Goal: Share content: Share content

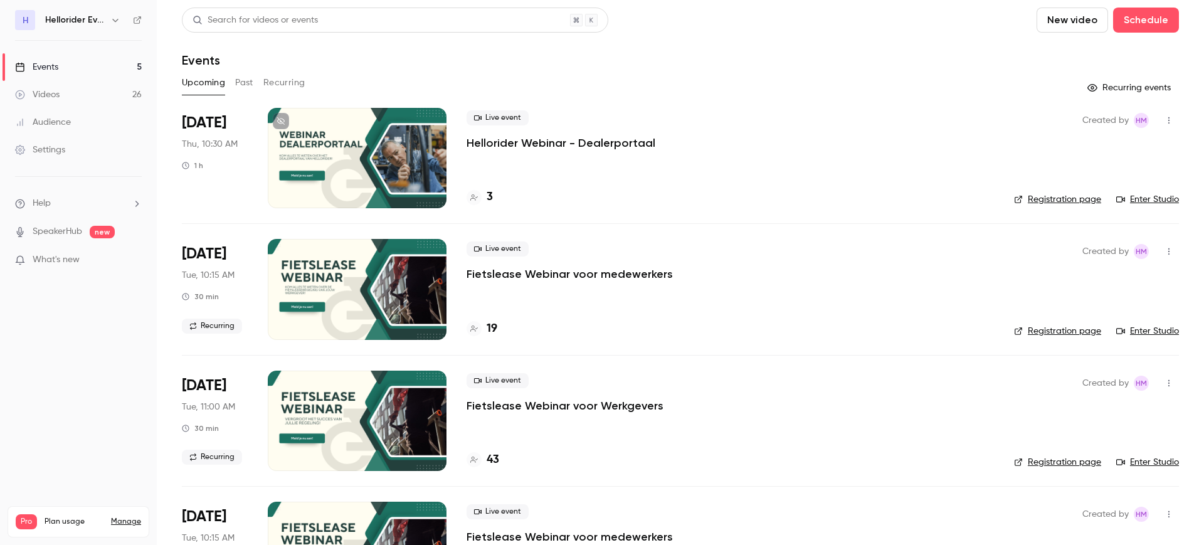
click at [250, 82] on button "Past" at bounding box center [244, 83] width 18 height 20
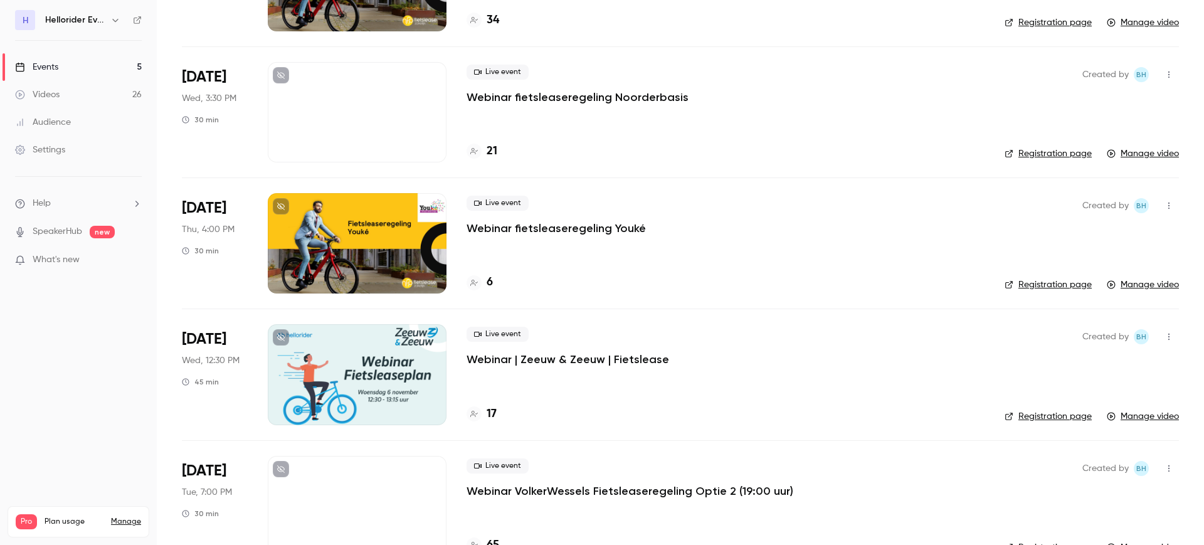
scroll to position [2156, 0]
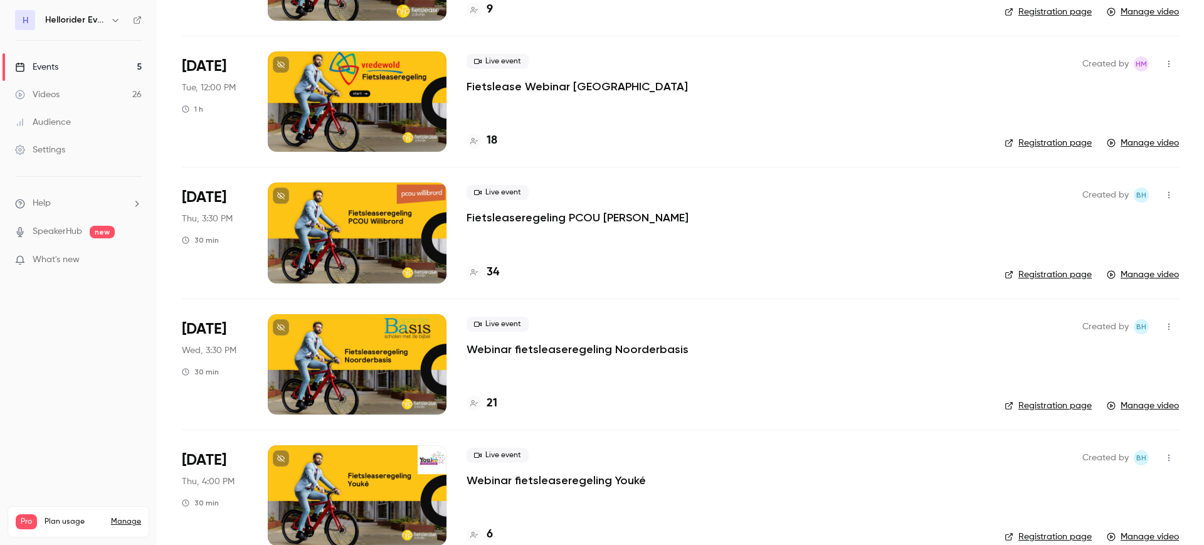
click at [118, 21] on icon "button" at bounding box center [115, 20] width 10 height 10
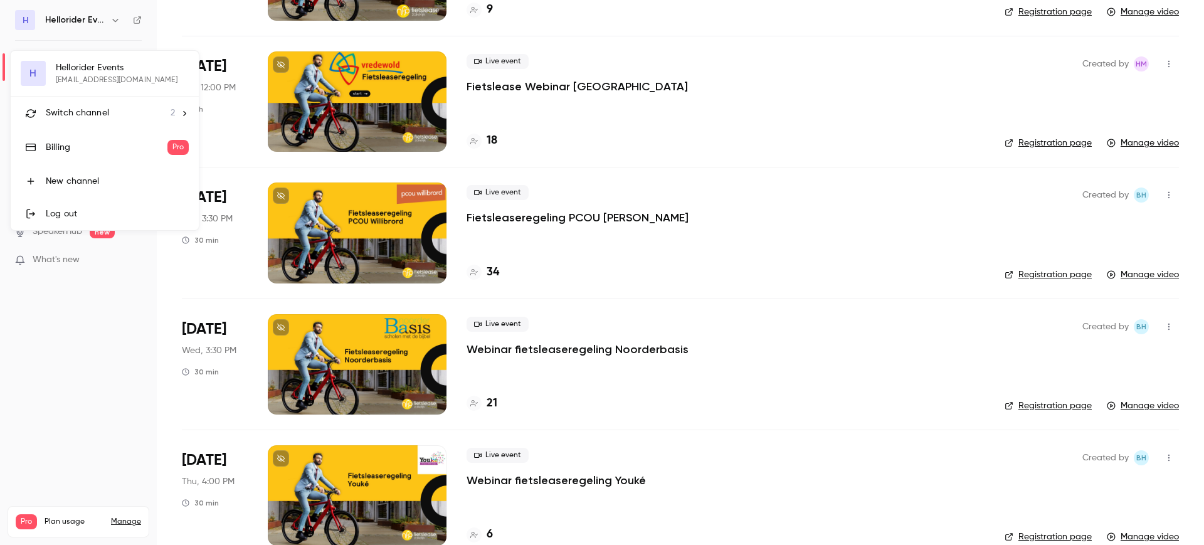
click at [106, 105] on li "Switch channel 2" at bounding box center [105, 113] width 188 height 33
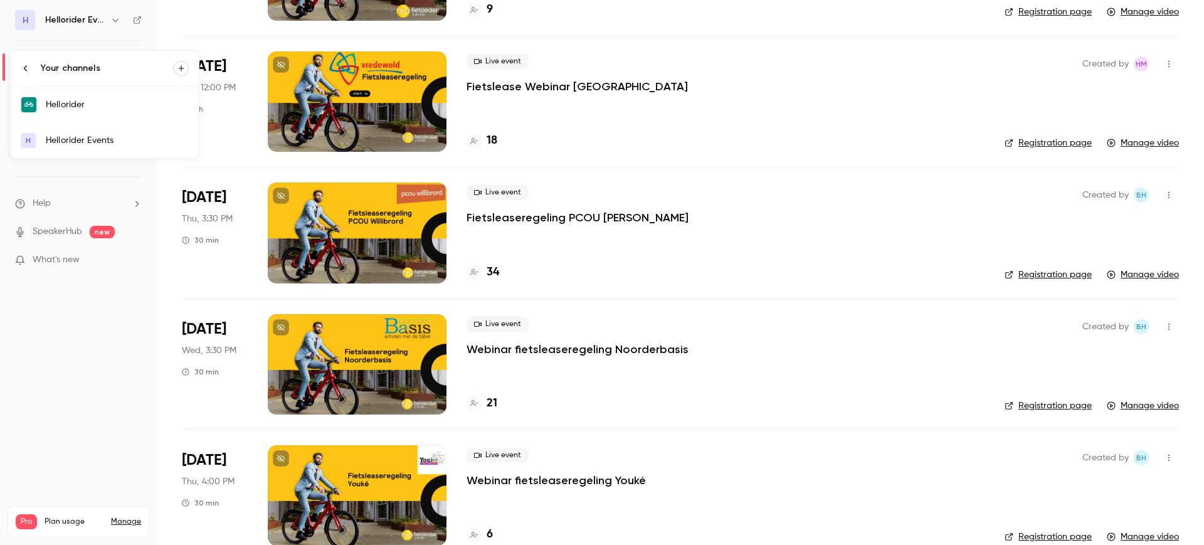
click at [141, 112] on link "Hellorider" at bounding box center [105, 105] width 188 height 36
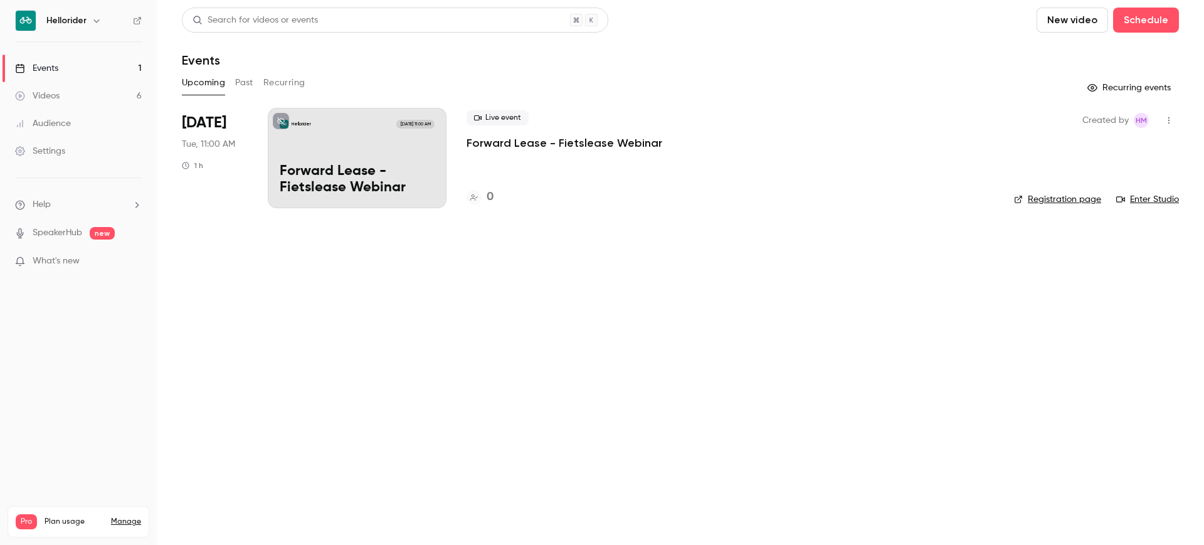
click at [245, 83] on button "Past" at bounding box center [244, 83] width 18 height 20
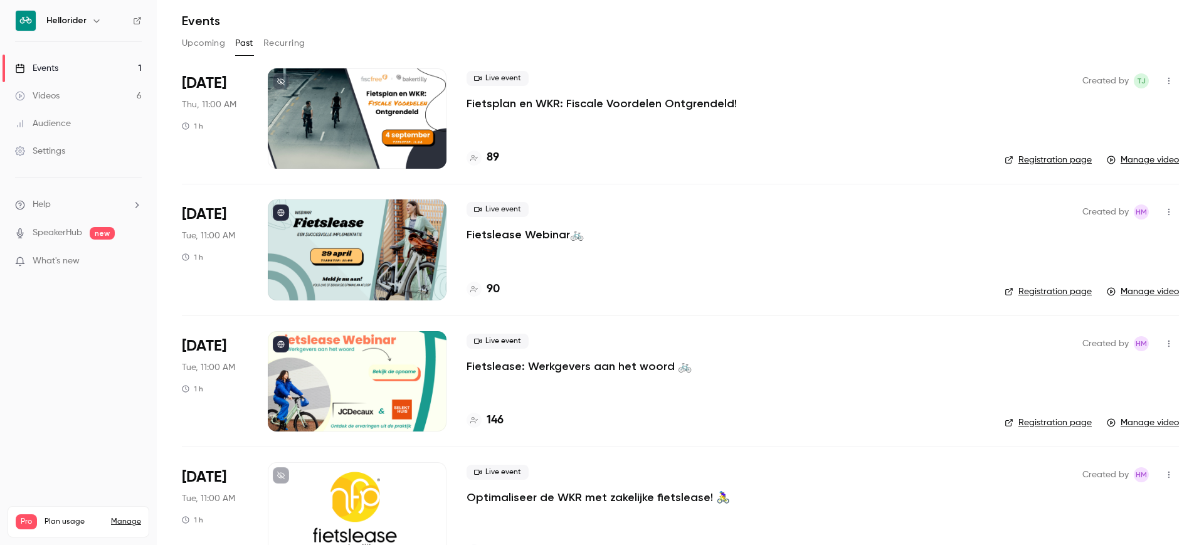
scroll to position [3, 0]
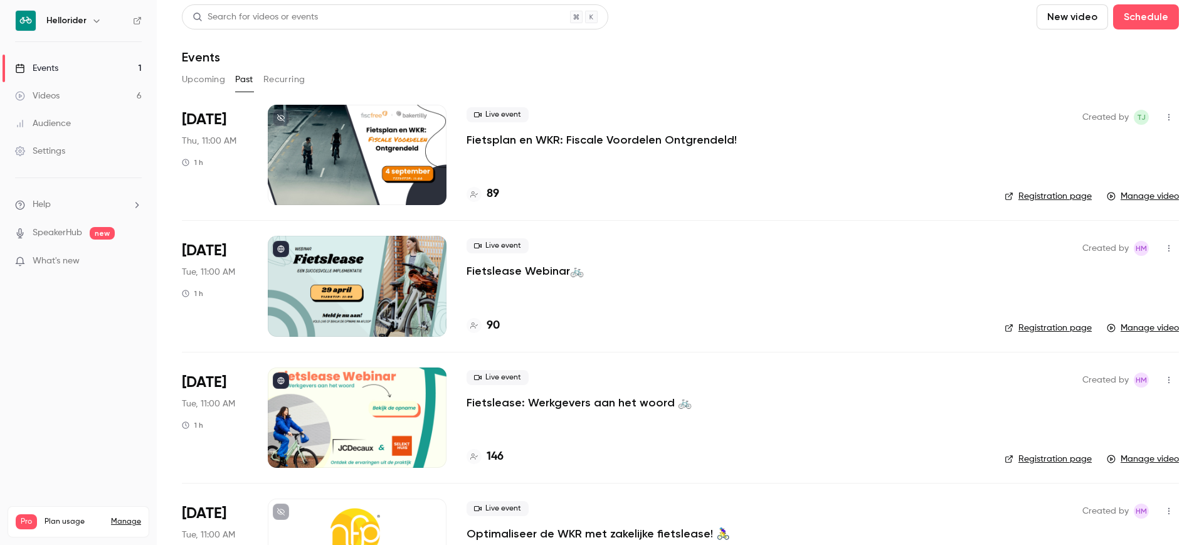
click at [515, 272] on p "Fietslease Webinar🚲" at bounding box center [524, 270] width 117 height 15
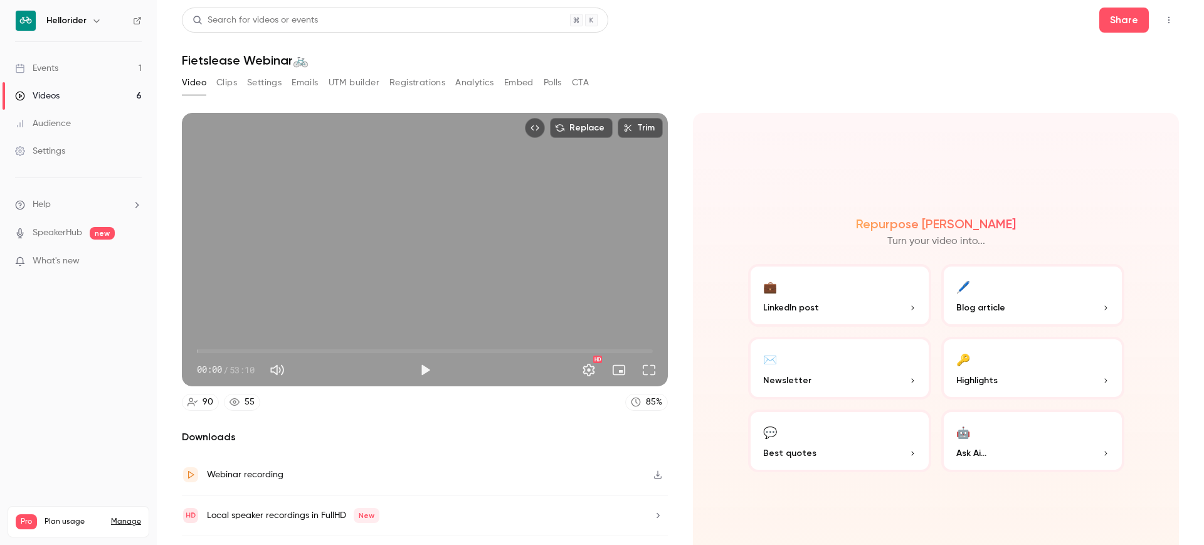
click at [424, 82] on button "Registrations" at bounding box center [417, 83] width 56 height 20
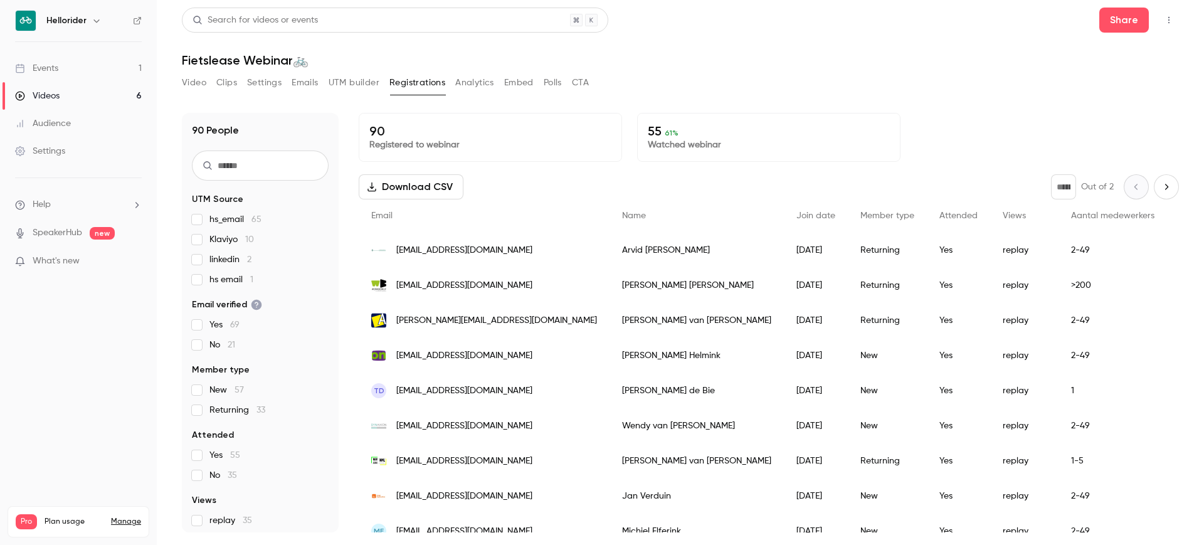
click at [354, 82] on button "UTM builder" at bounding box center [354, 83] width 51 height 20
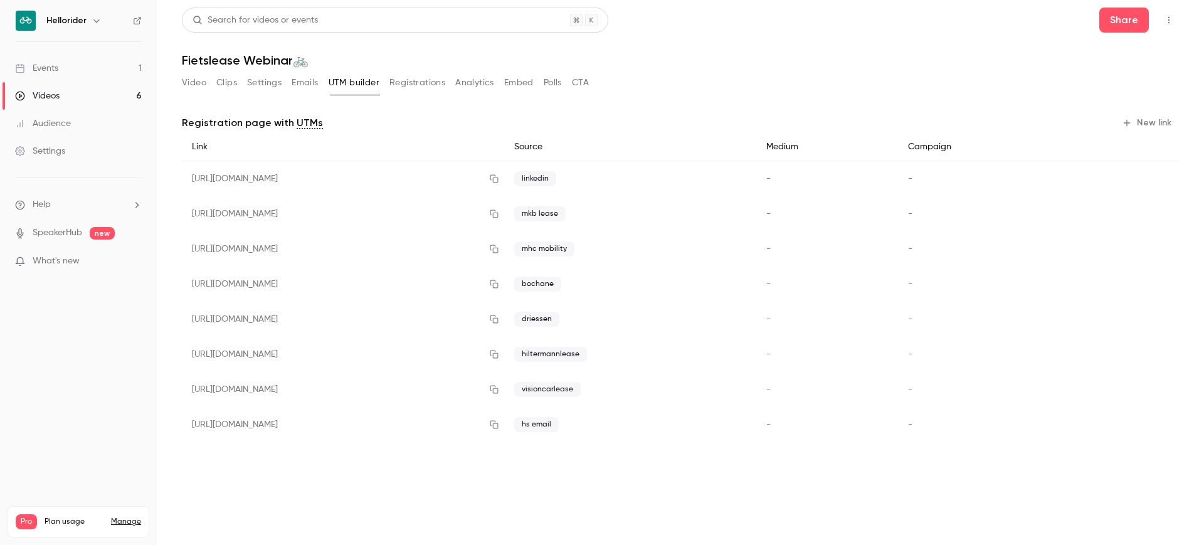
click at [242, 87] on div "Video Clips Settings Emails UTM builder Registrations Analytics Embed Polls CTA" at bounding box center [385, 83] width 407 height 20
click at [216, 88] on button "Clips" at bounding box center [226, 83] width 21 height 20
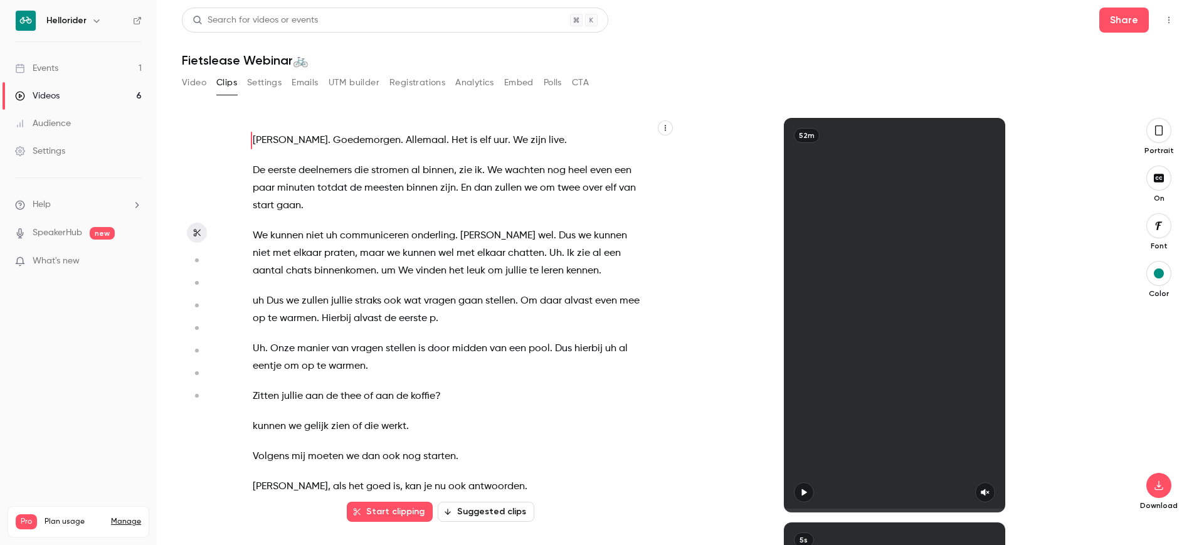
click at [197, 83] on button "Video" at bounding box center [194, 83] width 24 height 20
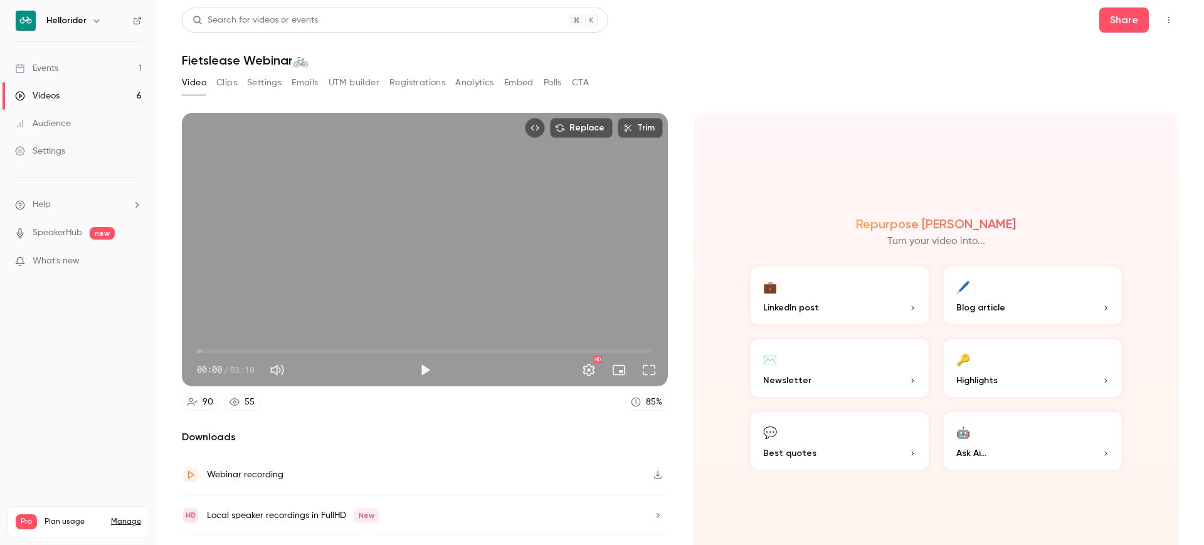
click at [231, 88] on button "Clips" at bounding box center [226, 83] width 21 height 20
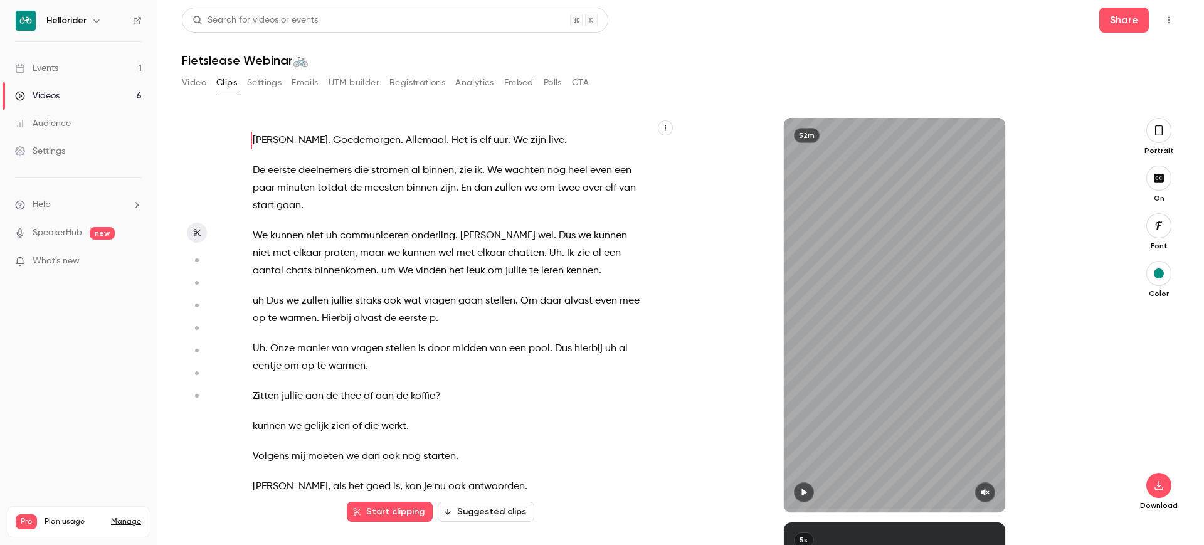
click at [253, 83] on button "Settings" at bounding box center [264, 83] width 34 height 20
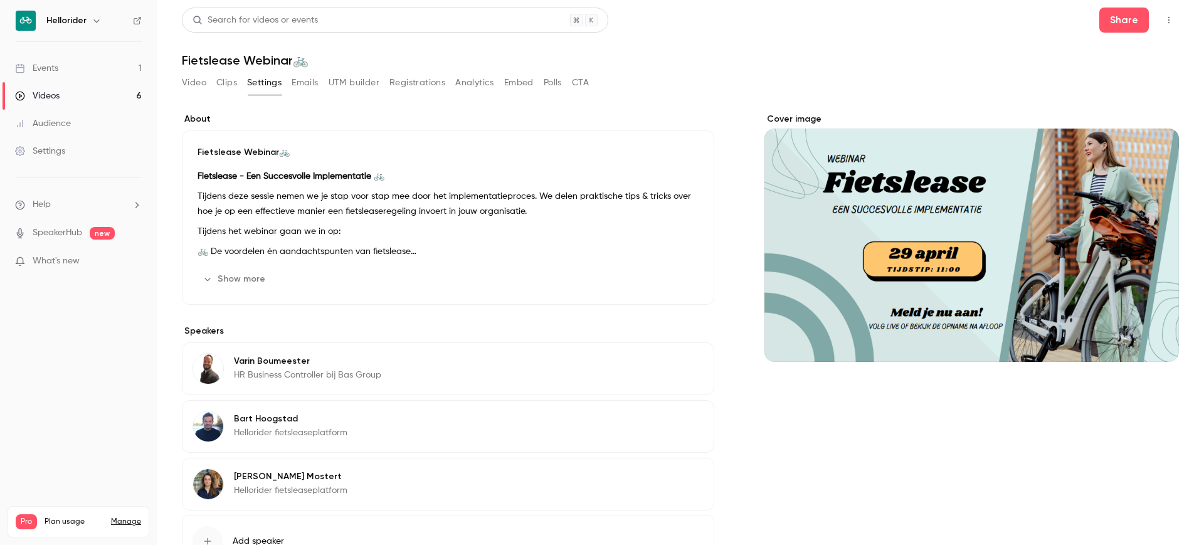
click at [361, 90] on button "UTM builder" at bounding box center [354, 83] width 51 height 20
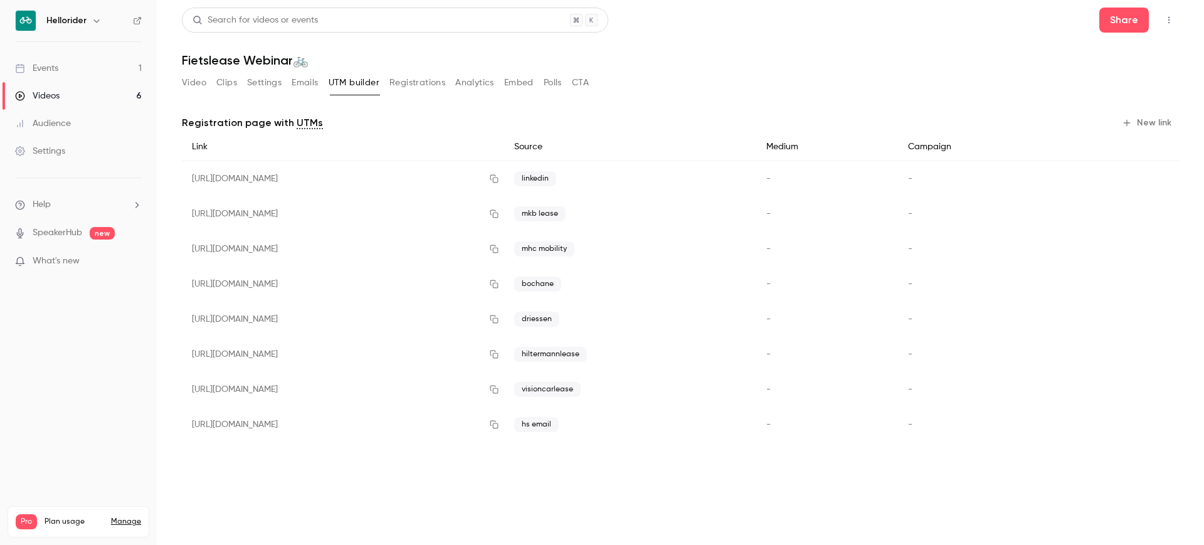
click at [409, 82] on button "Registrations" at bounding box center [417, 83] width 56 height 20
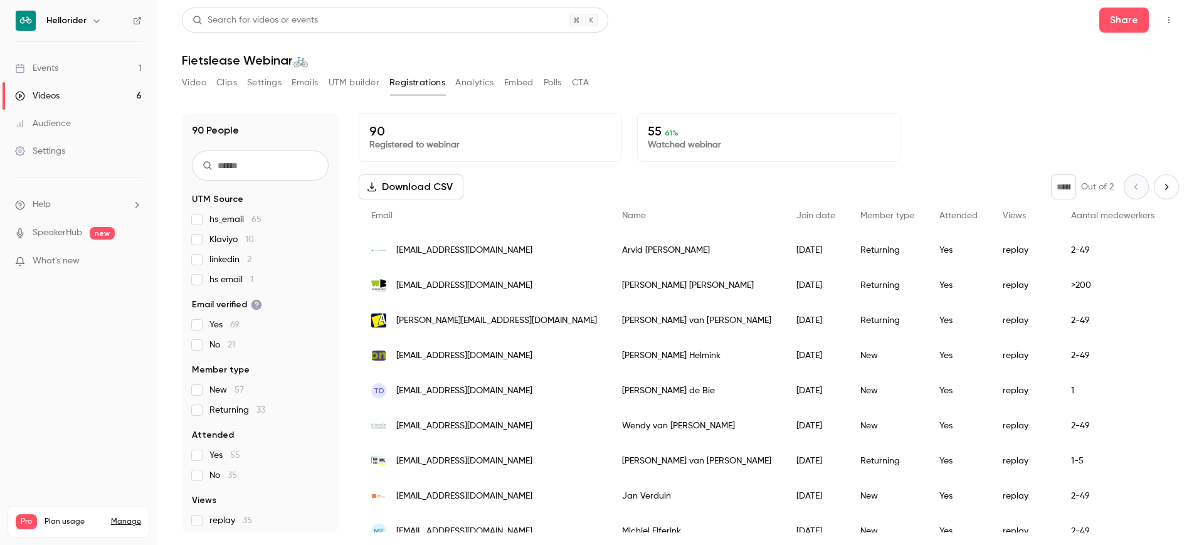
click at [261, 91] on button "Settings" at bounding box center [264, 83] width 34 height 20
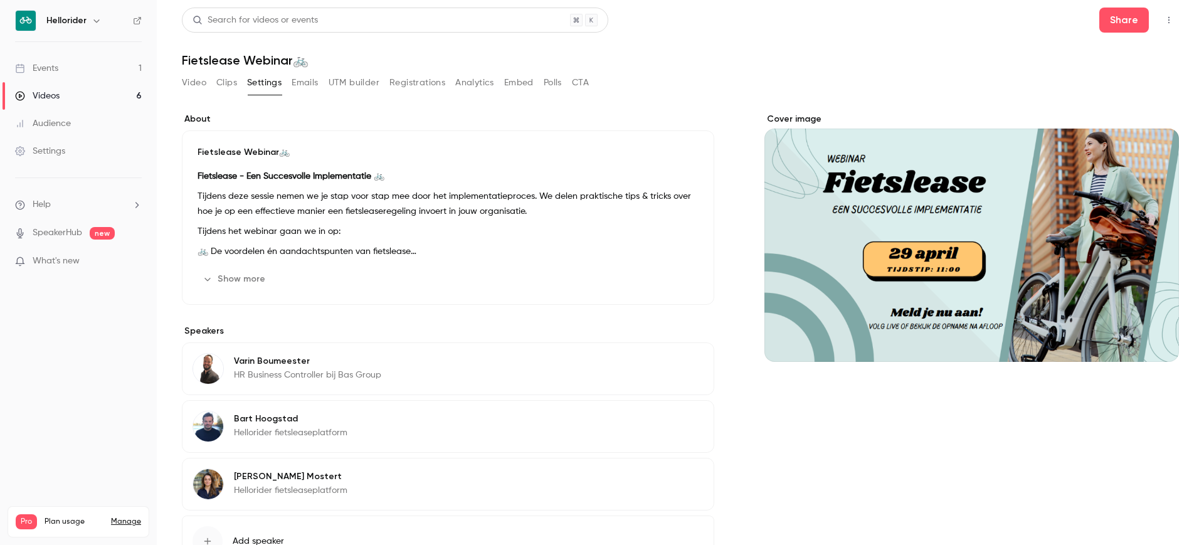
click at [209, 90] on div "Video Clips Settings Emails UTM builder Registrations Analytics Embed Polls CTA" at bounding box center [385, 83] width 407 height 20
click at [216, 88] on button "Clips" at bounding box center [226, 83] width 21 height 20
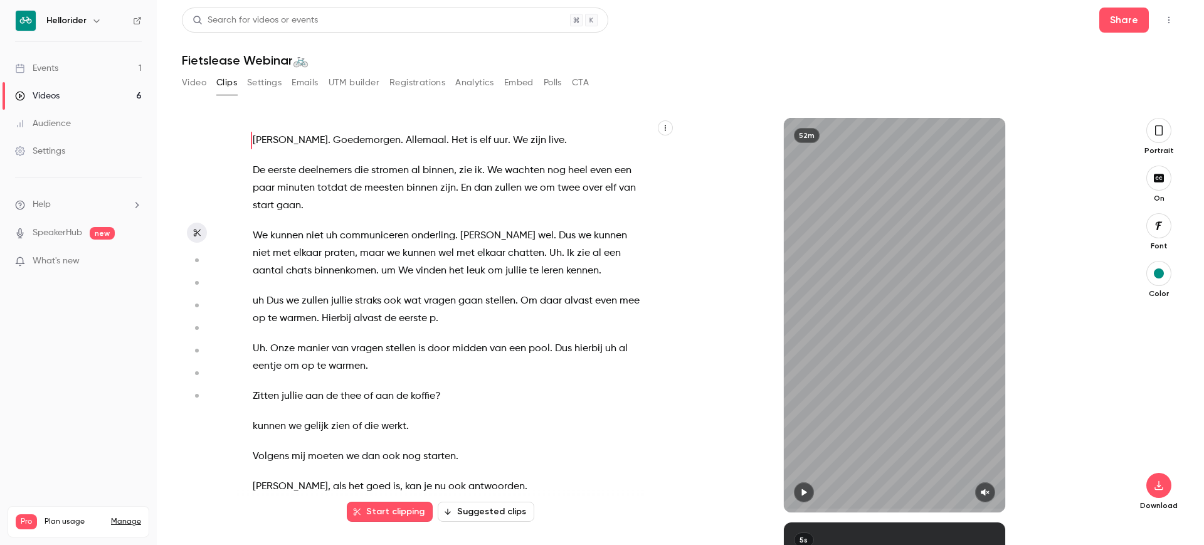
click at [191, 89] on button "Video" at bounding box center [194, 83] width 24 height 20
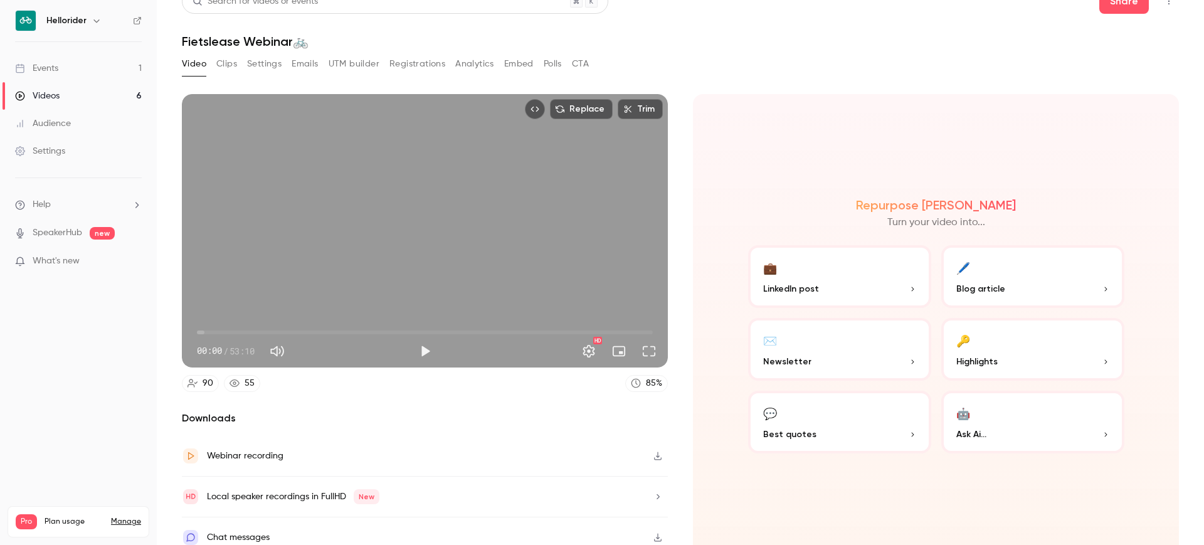
scroll to position [28, 0]
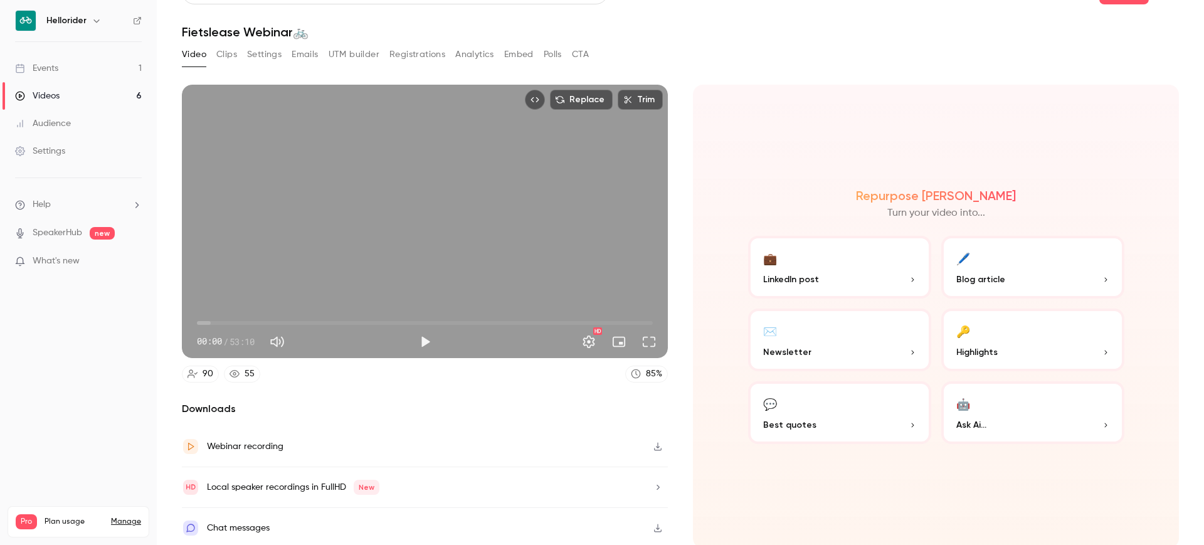
click at [223, 55] on button "Clips" at bounding box center [226, 55] width 21 height 20
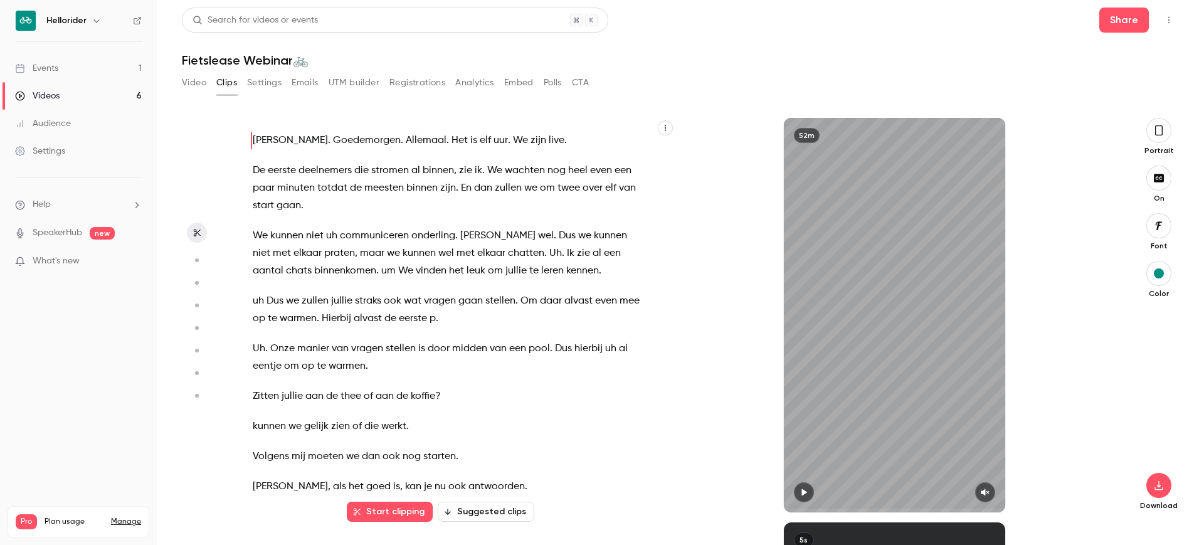
click at [192, 77] on button "Video" at bounding box center [194, 83] width 24 height 20
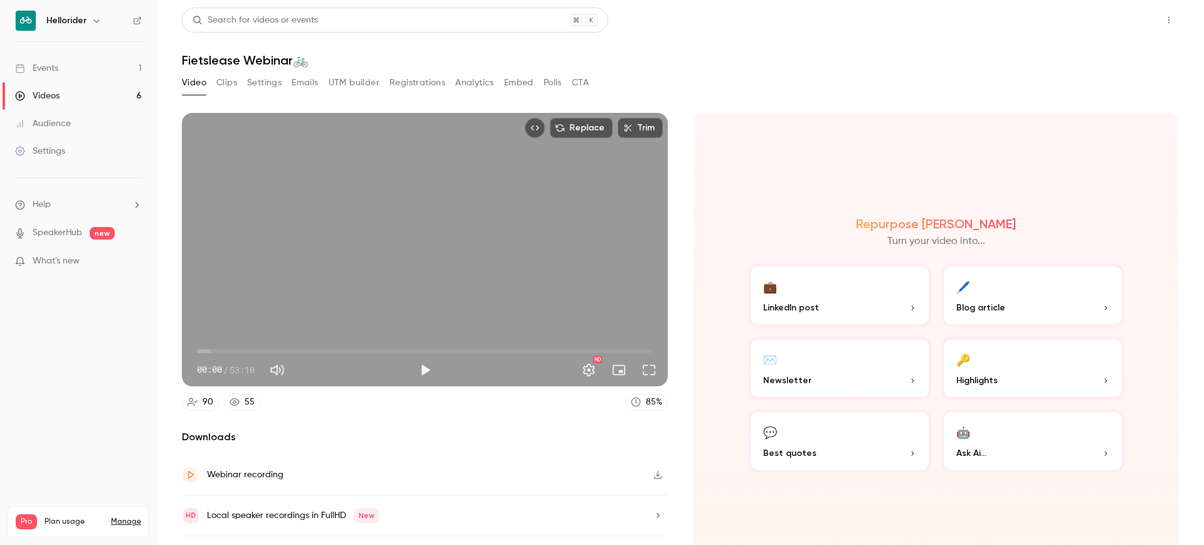
click at [1119, 18] on button "Share" at bounding box center [1124, 20] width 50 height 25
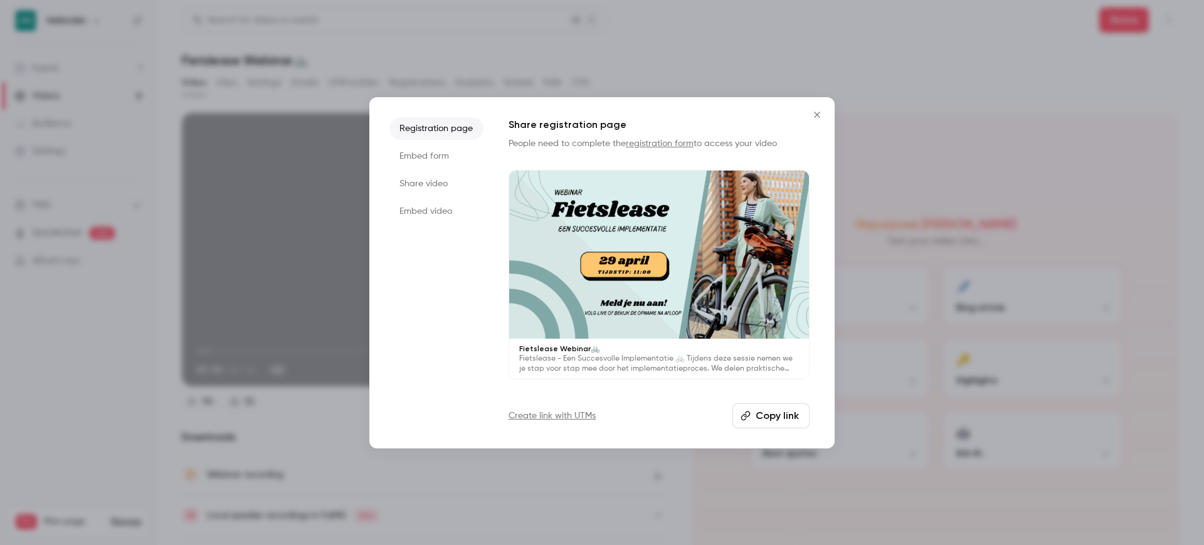
click at [417, 214] on li "Embed video" at bounding box center [436, 211] width 94 height 23
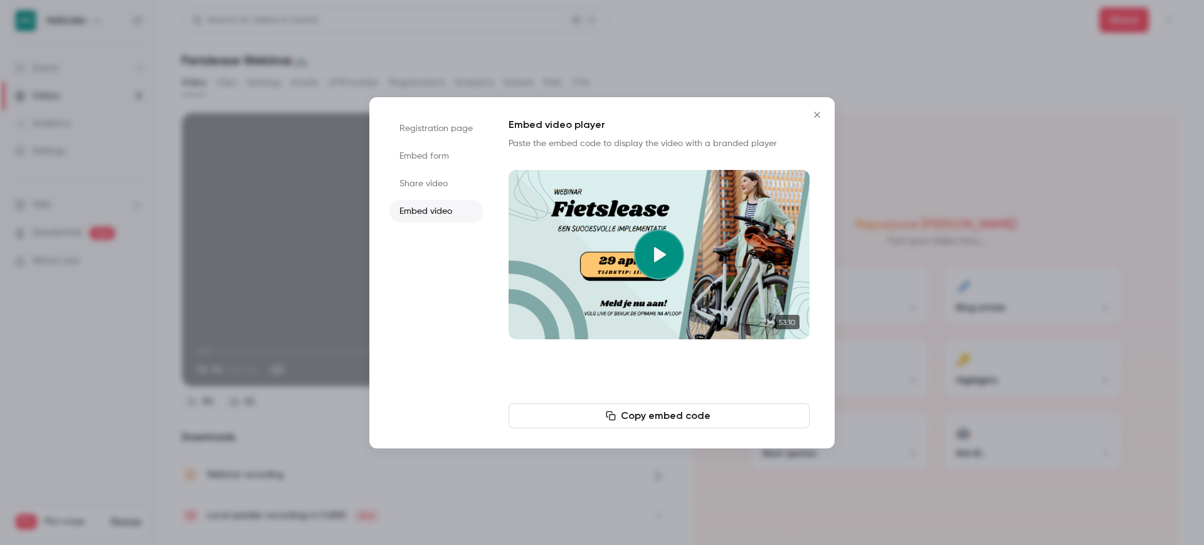
click at [663, 418] on button "Copy embed code" at bounding box center [658, 415] width 301 height 25
click at [781, 79] on div at bounding box center [602, 272] width 1204 height 545
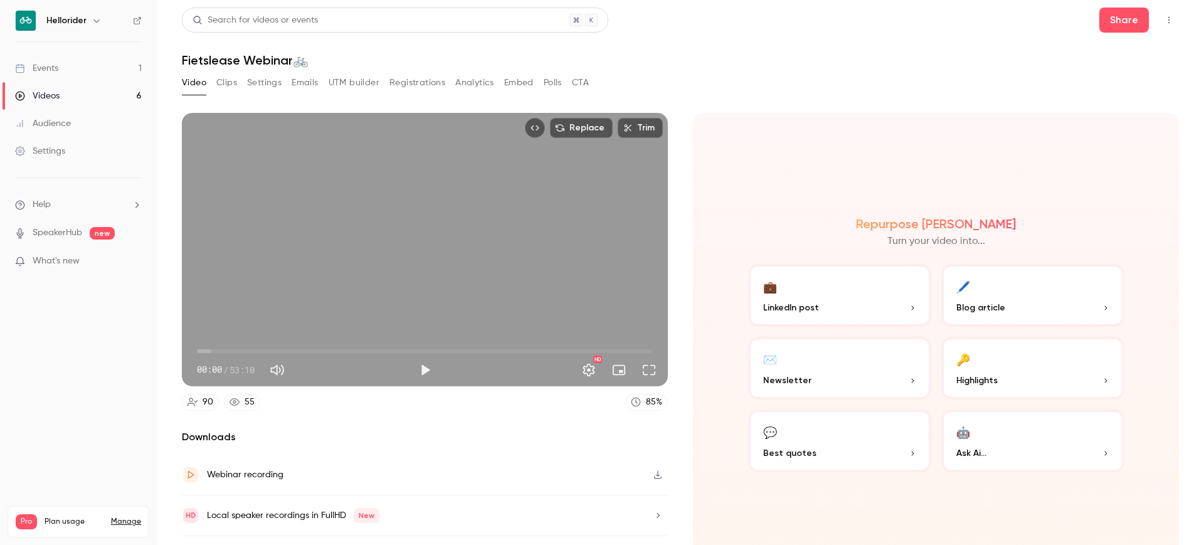
click at [224, 87] on button "Clips" at bounding box center [226, 83] width 21 height 20
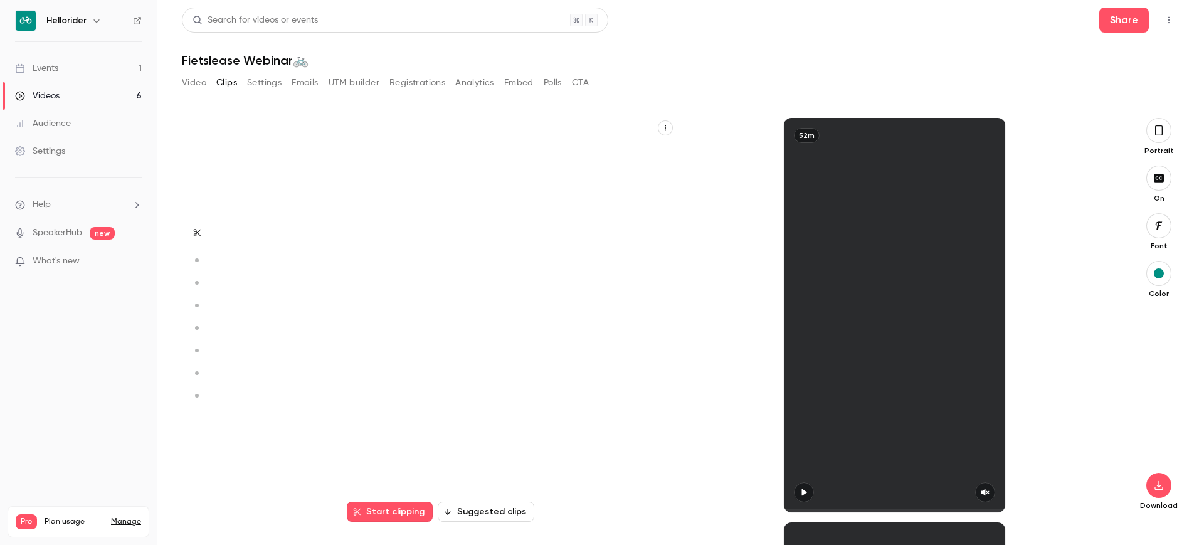
click at [261, 83] on button "Settings" at bounding box center [264, 83] width 34 height 20
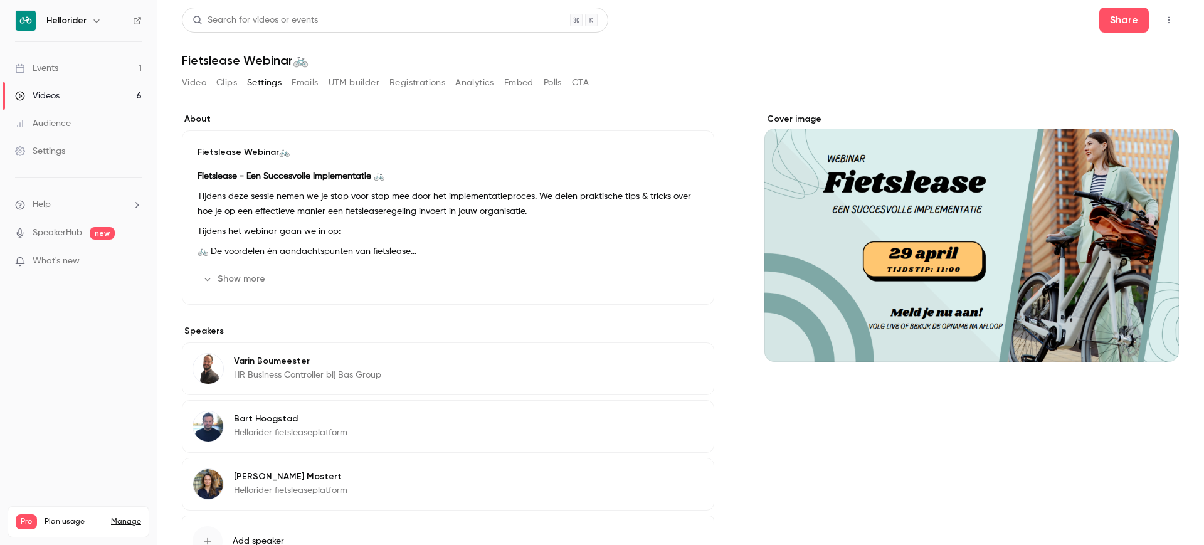
click at [298, 85] on button "Emails" at bounding box center [305, 83] width 26 height 20
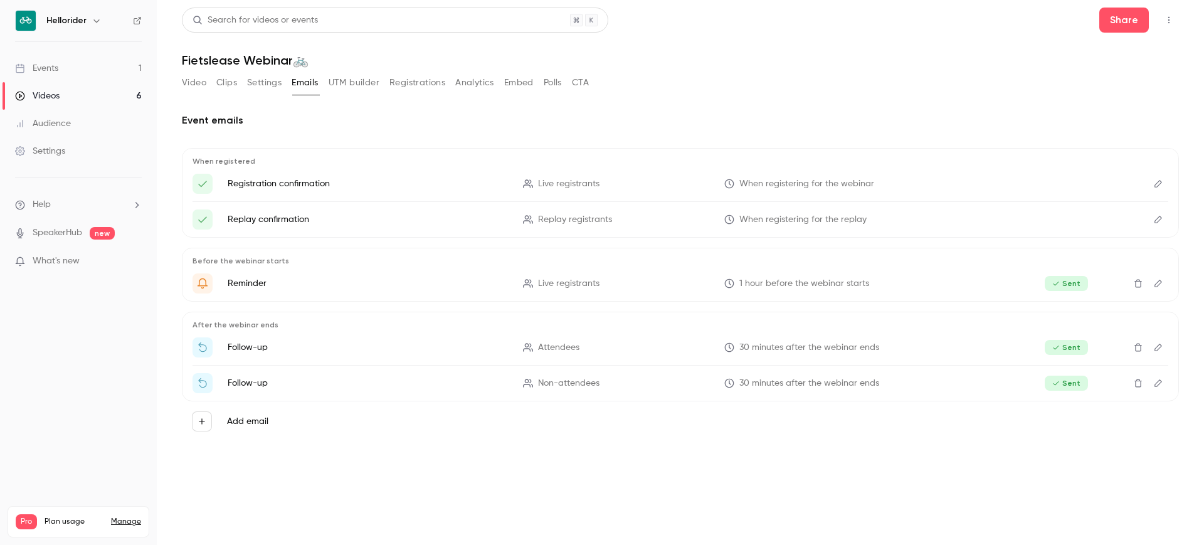
click at [360, 82] on button "UTM builder" at bounding box center [354, 83] width 51 height 20
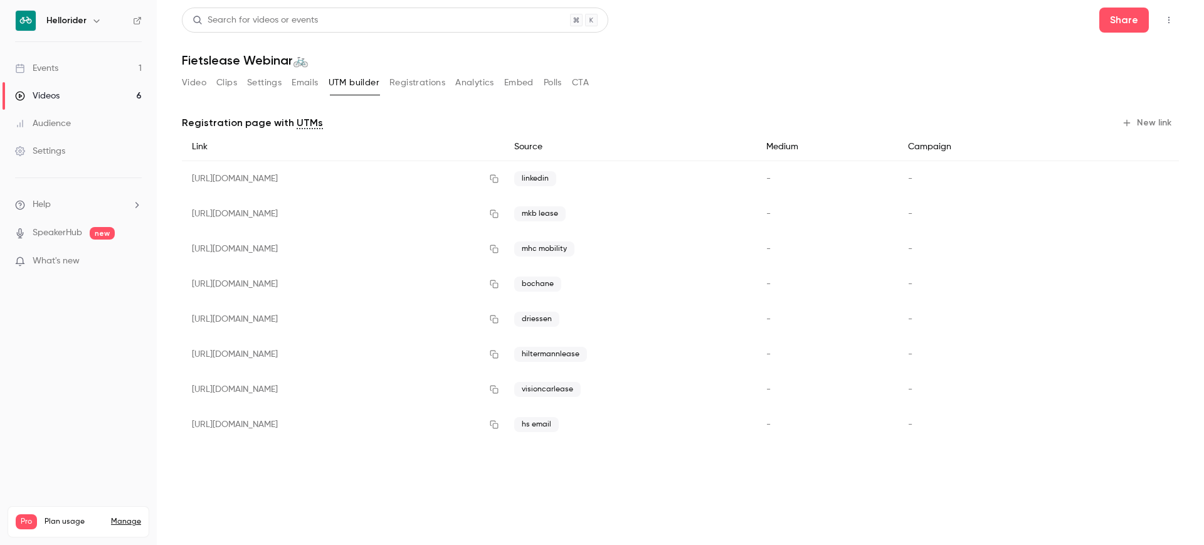
click at [428, 87] on button "Registrations" at bounding box center [417, 83] width 56 height 20
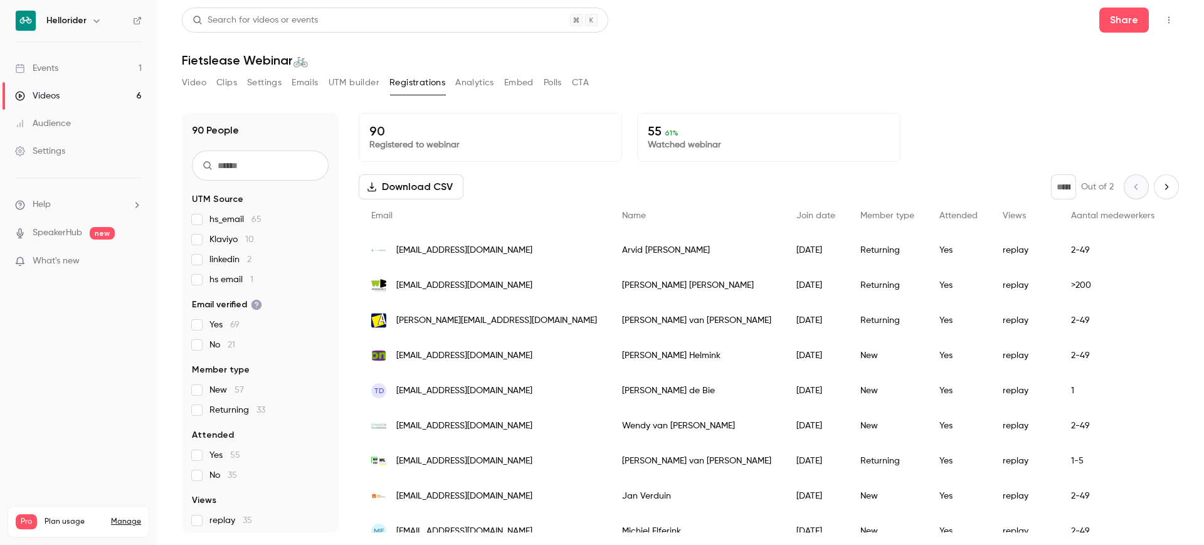
click at [200, 83] on button "Video" at bounding box center [194, 83] width 24 height 20
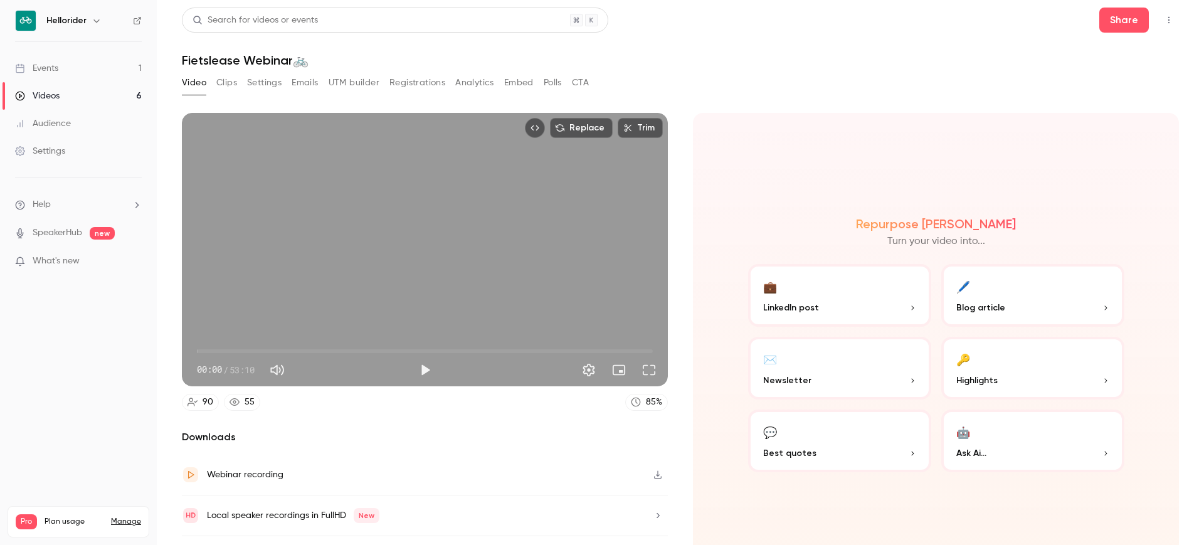
click at [34, 95] on div "Videos" at bounding box center [37, 96] width 45 height 13
click at [1112, 17] on button "Share" at bounding box center [1124, 20] width 50 height 25
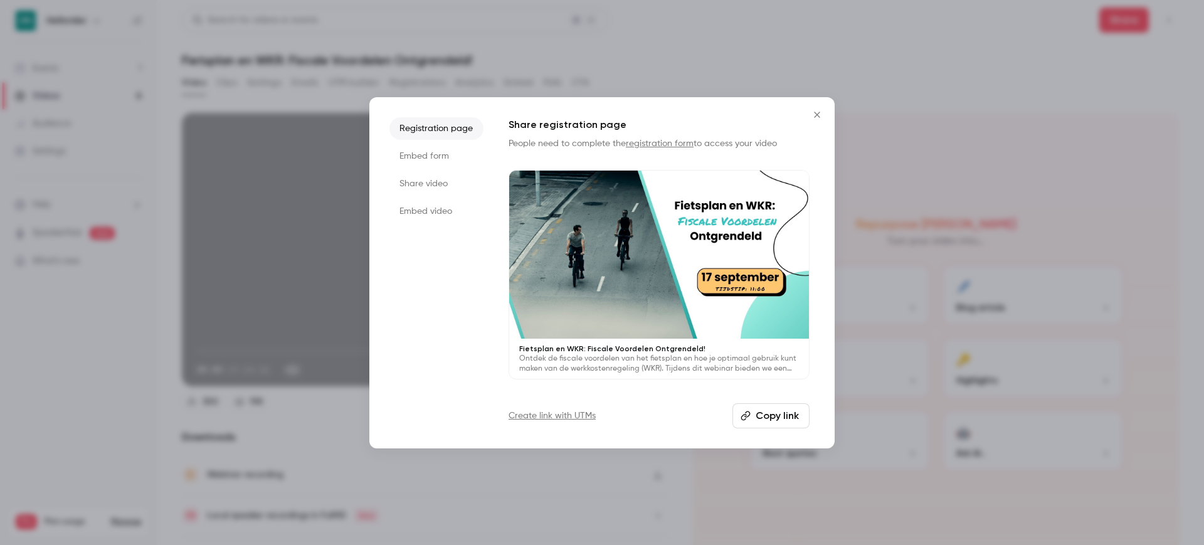
click at [765, 417] on button "Copy link" at bounding box center [770, 415] width 77 height 25
click at [676, 58] on div at bounding box center [602, 272] width 1204 height 545
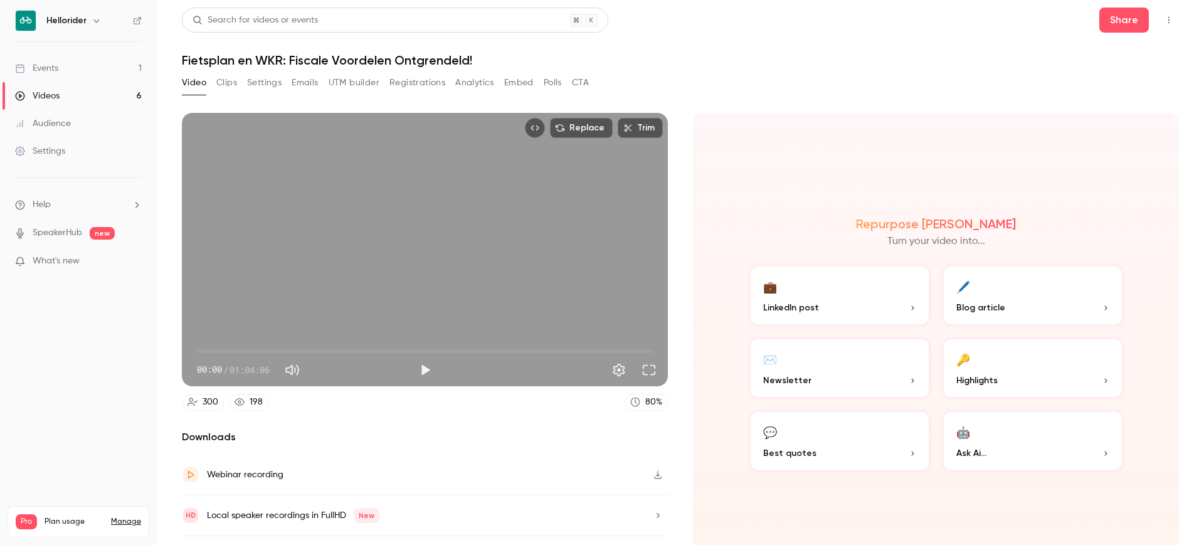
click at [112, 96] on link "Videos 6" at bounding box center [78, 96] width 157 height 28
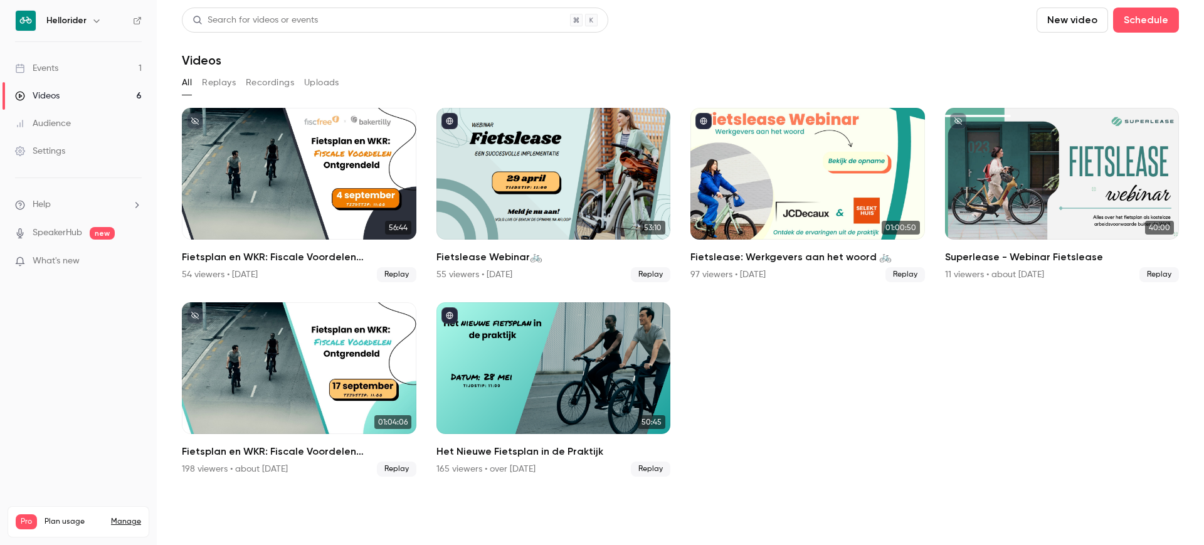
click at [90, 19] on button "button" at bounding box center [96, 20] width 15 height 15
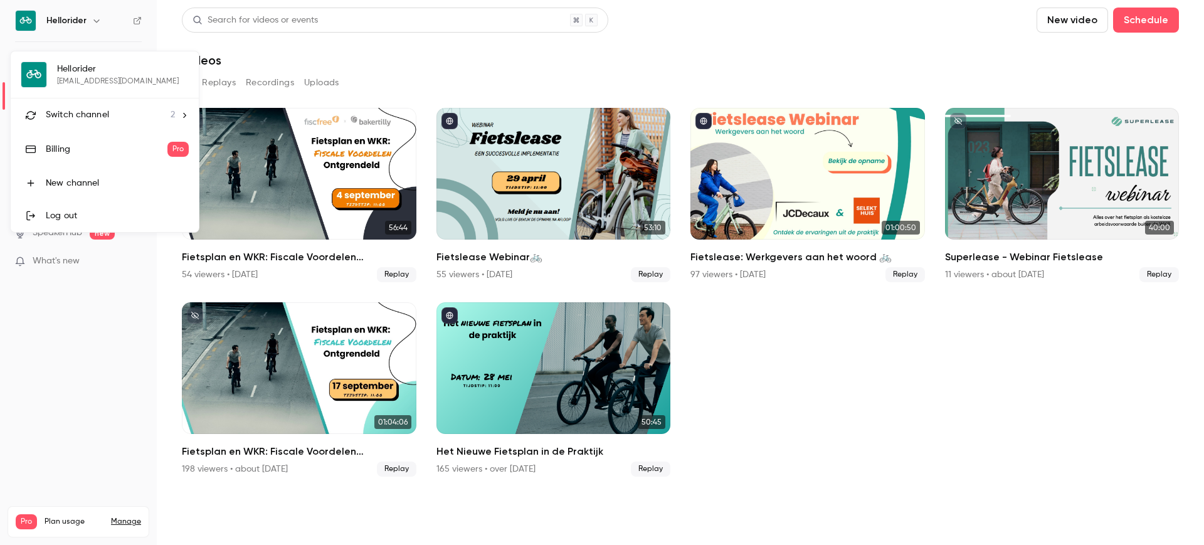
click at [114, 104] on li "Switch channel 2" at bounding box center [105, 114] width 188 height 33
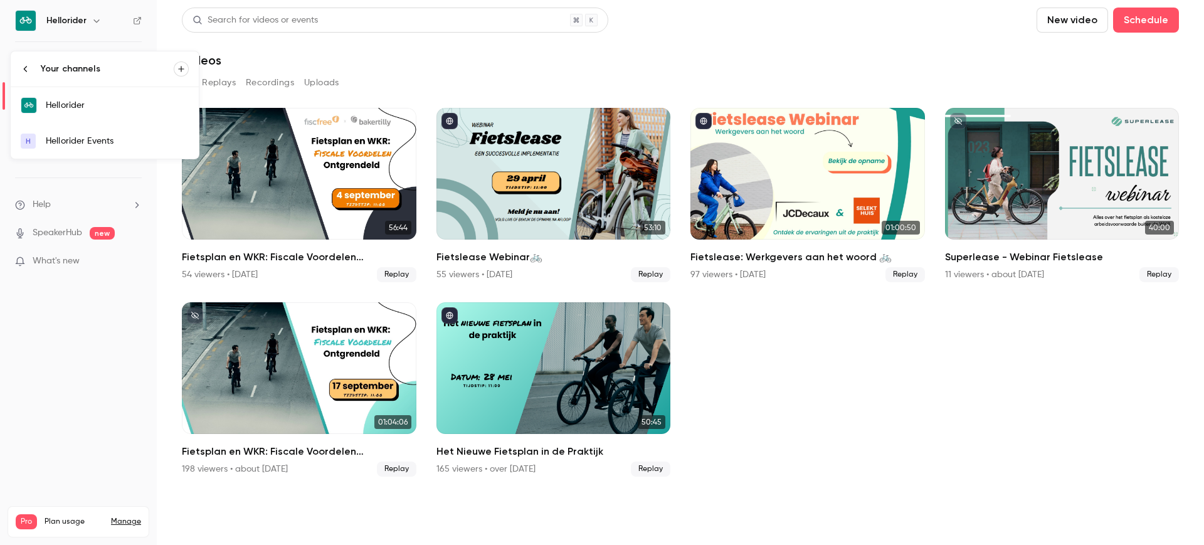
click at [166, 139] on div "Hellorider Events" at bounding box center [117, 141] width 143 height 13
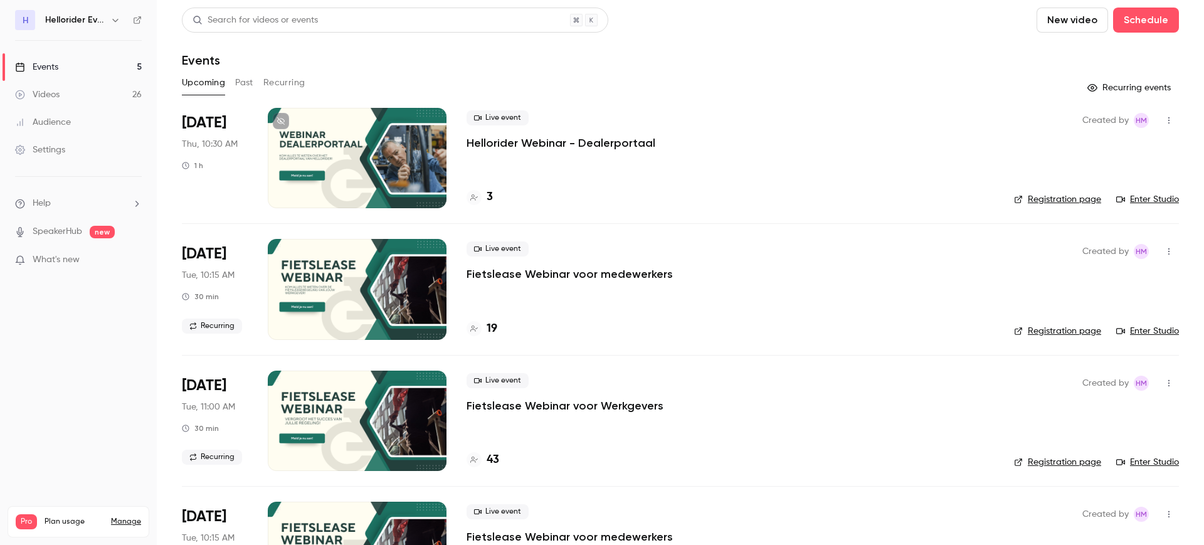
click at [253, 85] on div "Upcoming Past Recurring" at bounding box center [680, 83] width 997 height 20
click at [251, 83] on button "Past" at bounding box center [244, 83] width 18 height 20
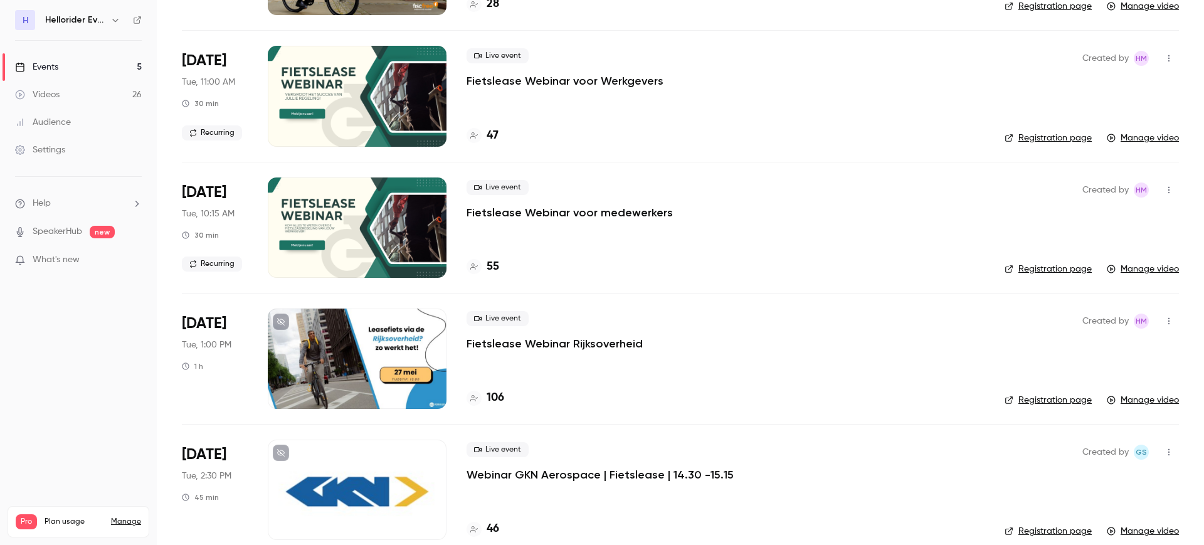
scroll to position [902, 0]
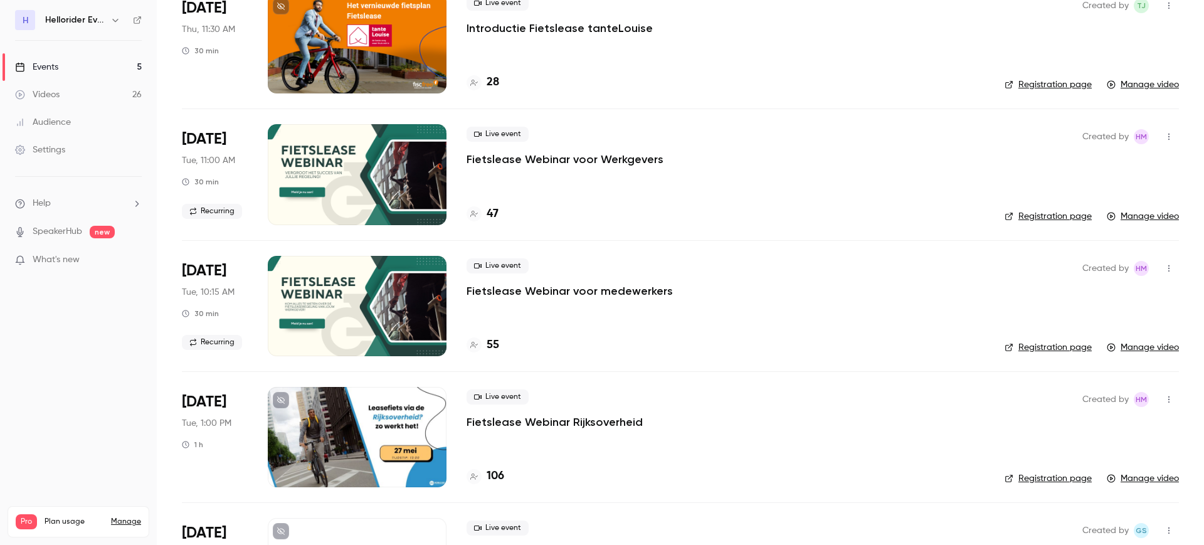
click at [585, 162] on p "Fietslease Webinar voor Werkgevers" at bounding box center [564, 159] width 197 height 15
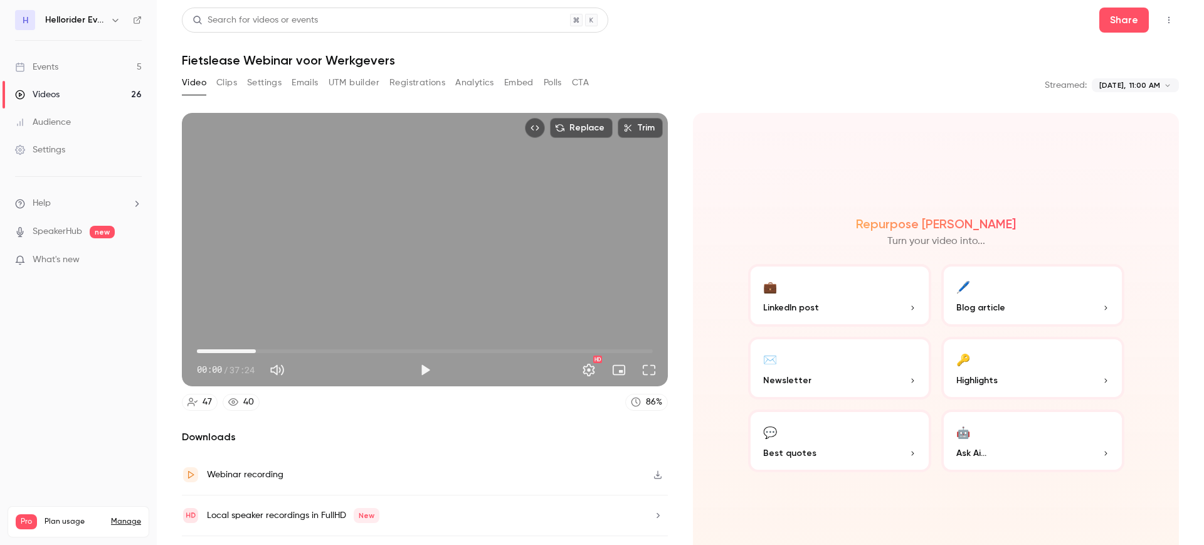
click at [255, 349] on span "04:51" at bounding box center [425, 351] width 456 height 20
click at [273, 348] on span "06:21" at bounding box center [425, 351] width 456 height 20
type input "*****"
click at [1087, 19] on div "Search for videos or events Share" at bounding box center [680, 20] width 997 height 25
click at [1099, 23] on button "Share" at bounding box center [1124, 20] width 50 height 25
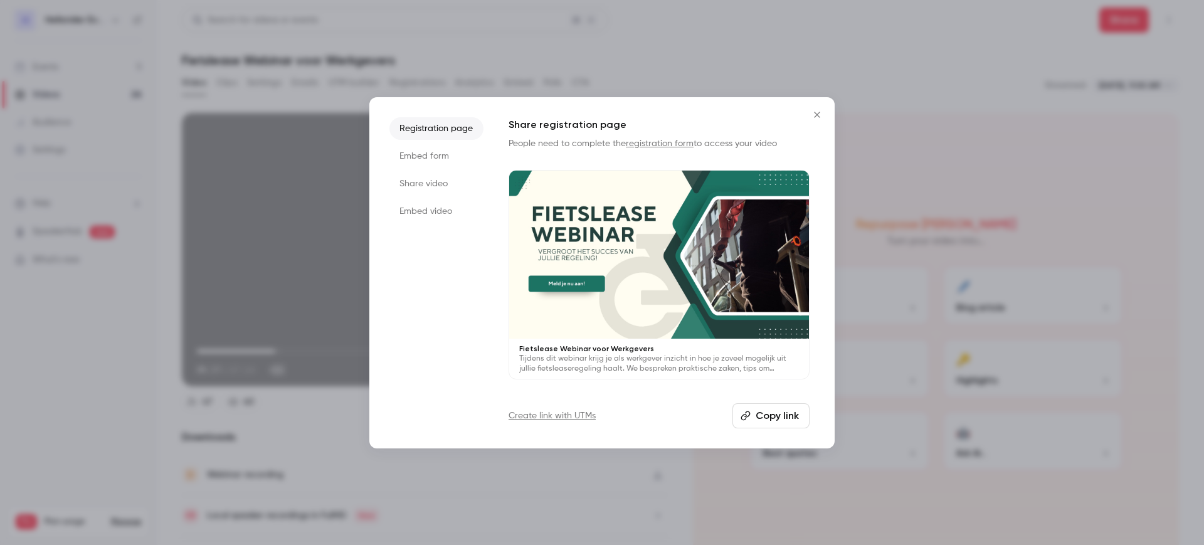
click at [443, 189] on li "Share video" at bounding box center [436, 183] width 94 height 23
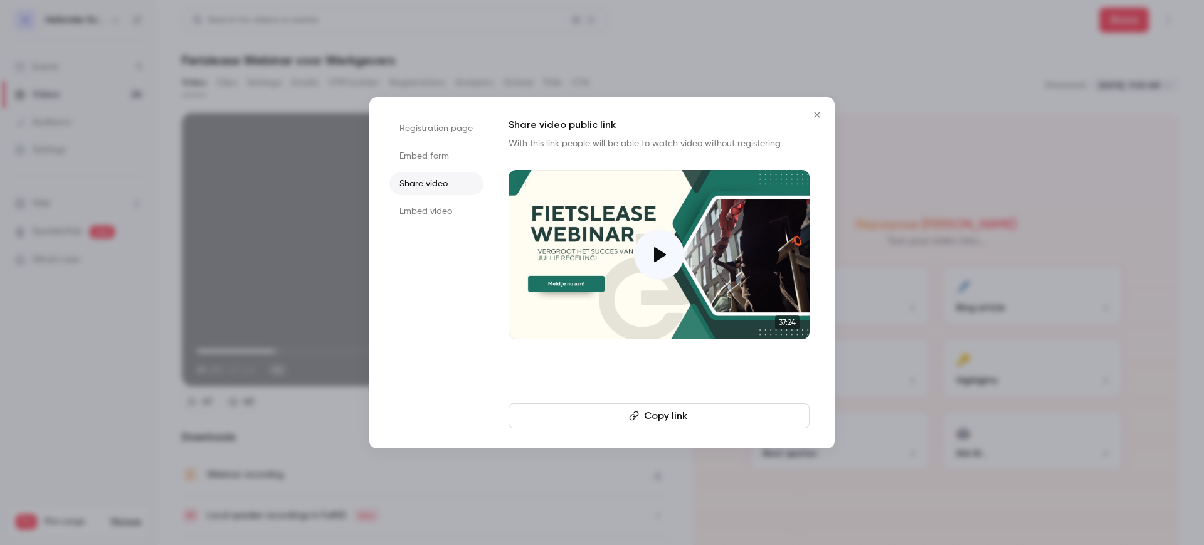
click at [675, 412] on button "Copy link" at bounding box center [658, 415] width 301 height 25
click at [821, 114] on icon "Close" at bounding box center [816, 115] width 15 height 10
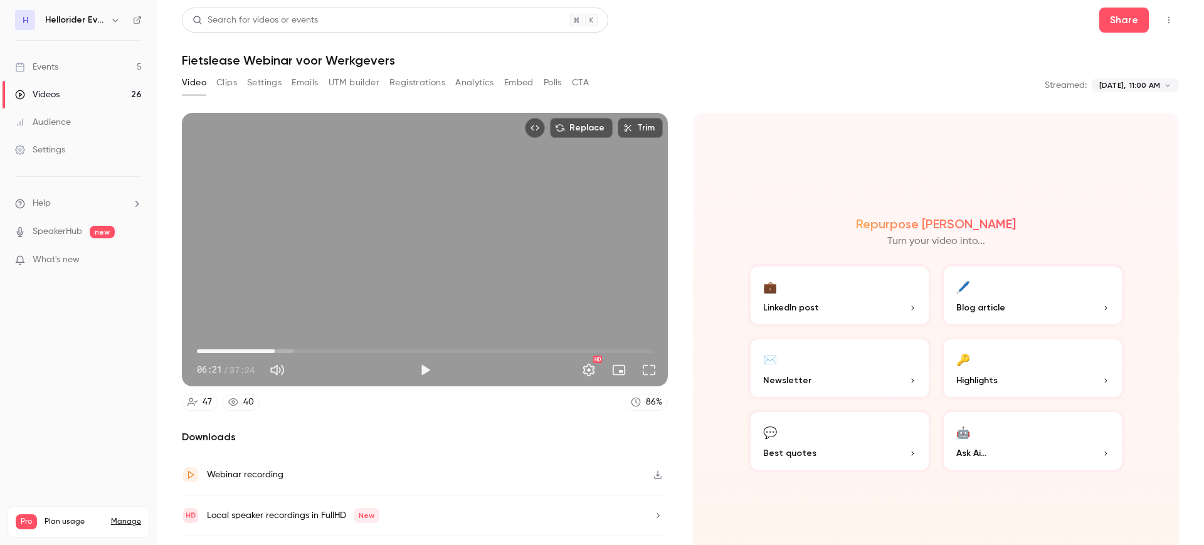
click at [70, 79] on link "Events 5" at bounding box center [78, 67] width 157 height 28
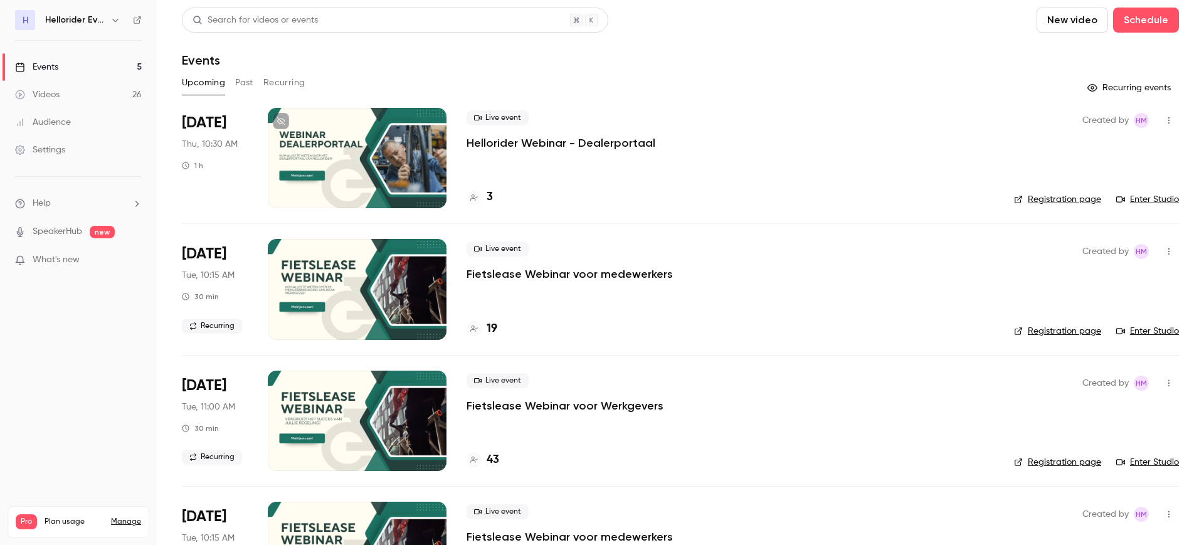
click at [113, 24] on icon "button" at bounding box center [115, 20] width 10 height 10
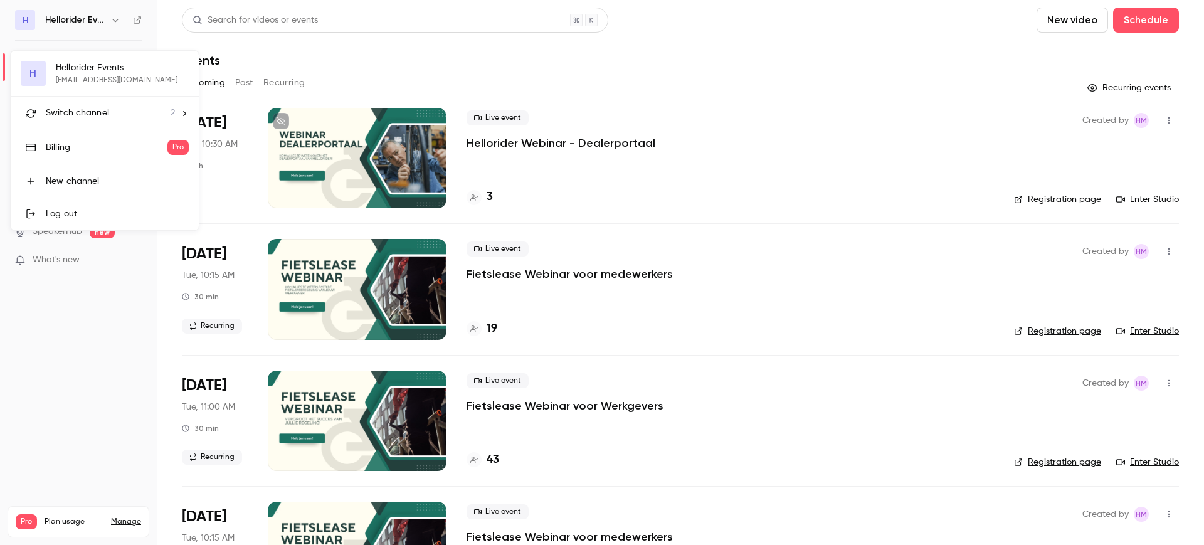
click at [111, 103] on li "Switch channel 2" at bounding box center [105, 113] width 188 height 33
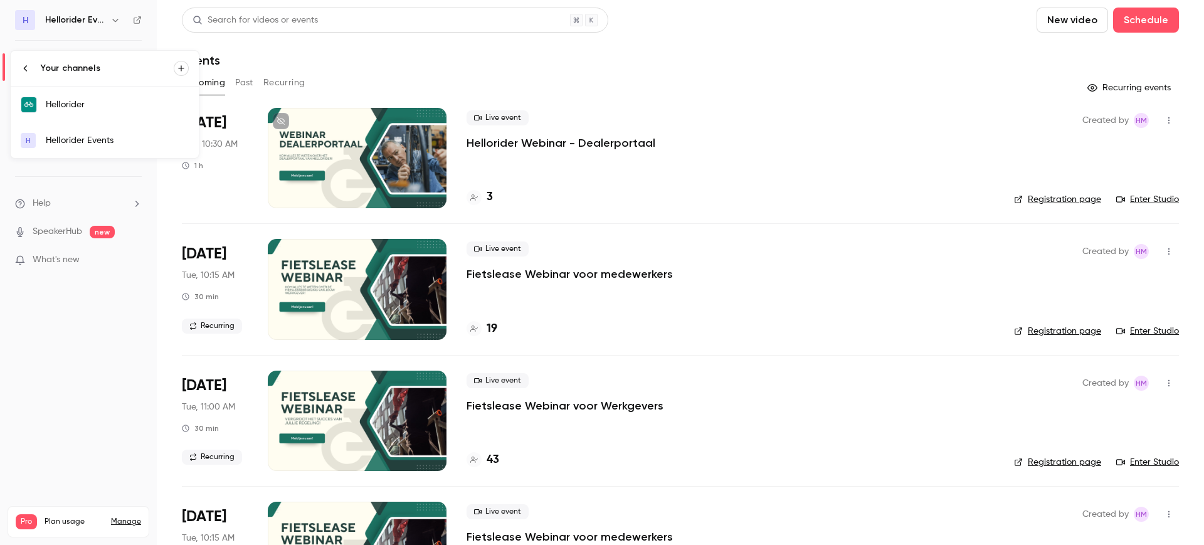
click at [130, 115] on link "Hellorider" at bounding box center [105, 105] width 188 height 36
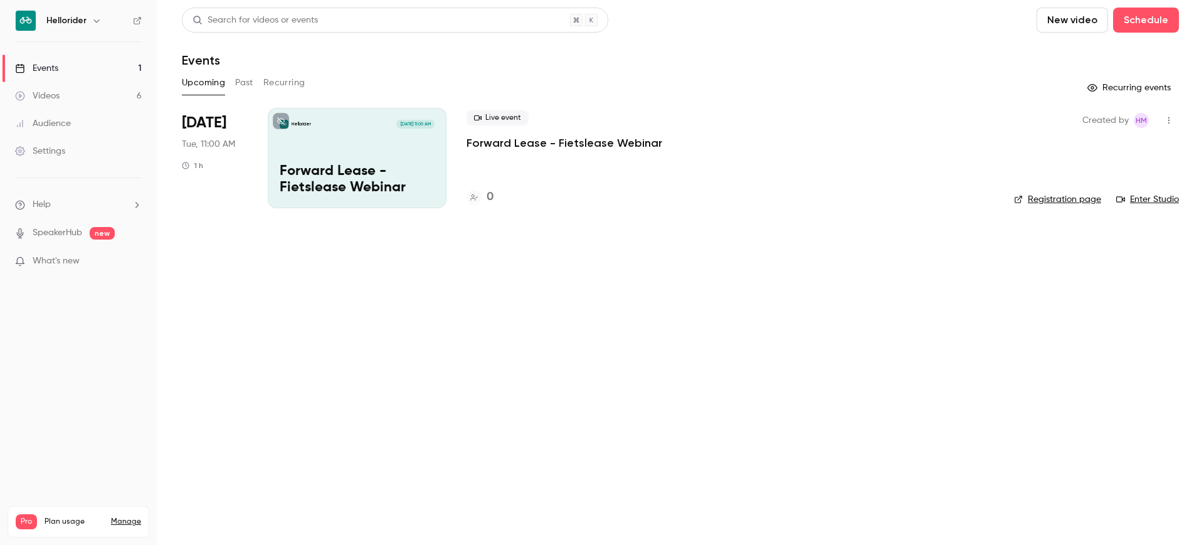
click at [242, 83] on button "Past" at bounding box center [244, 83] width 18 height 20
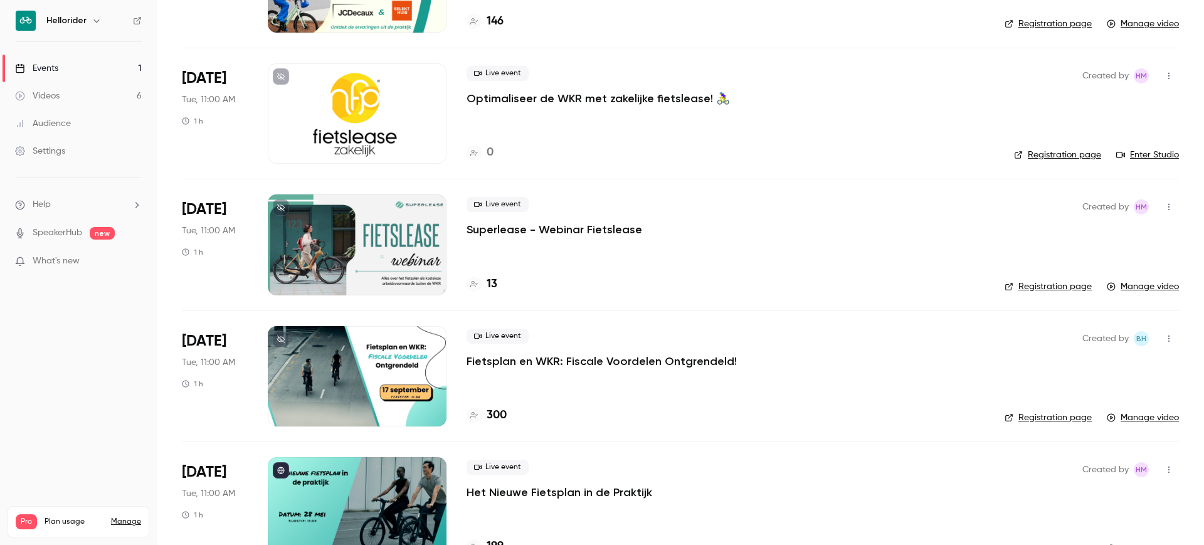
scroll to position [473, 0]
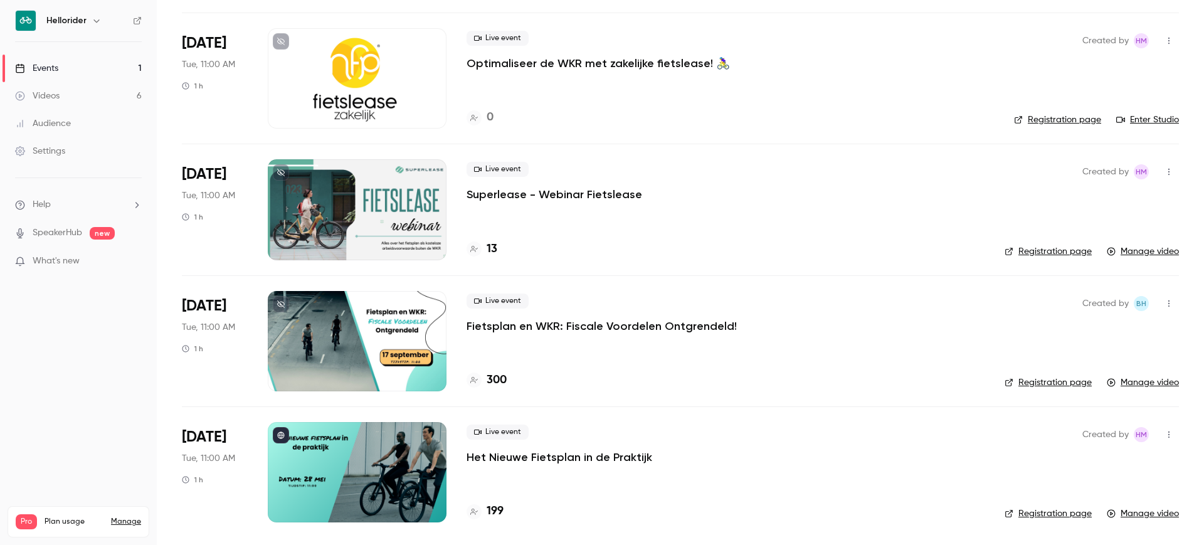
click at [640, 327] on p "Fietsplan en WKR: Fiscale Voordelen Ontgrendeld!" at bounding box center [601, 325] width 270 height 15
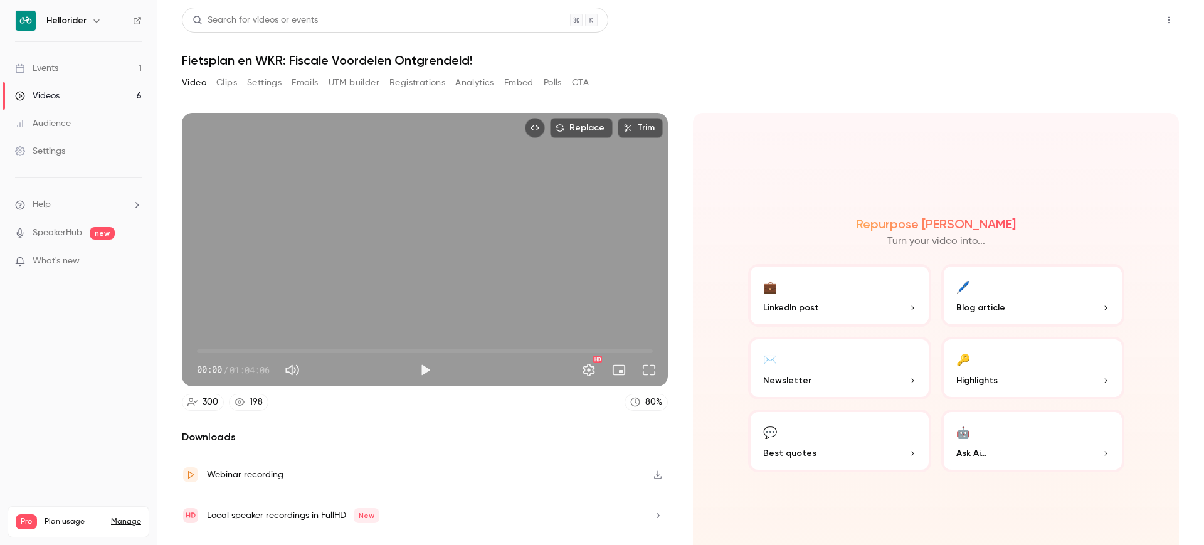
click at [1119, 11] on button "Share" at bounding box center [1124, 20] width 50 height 25
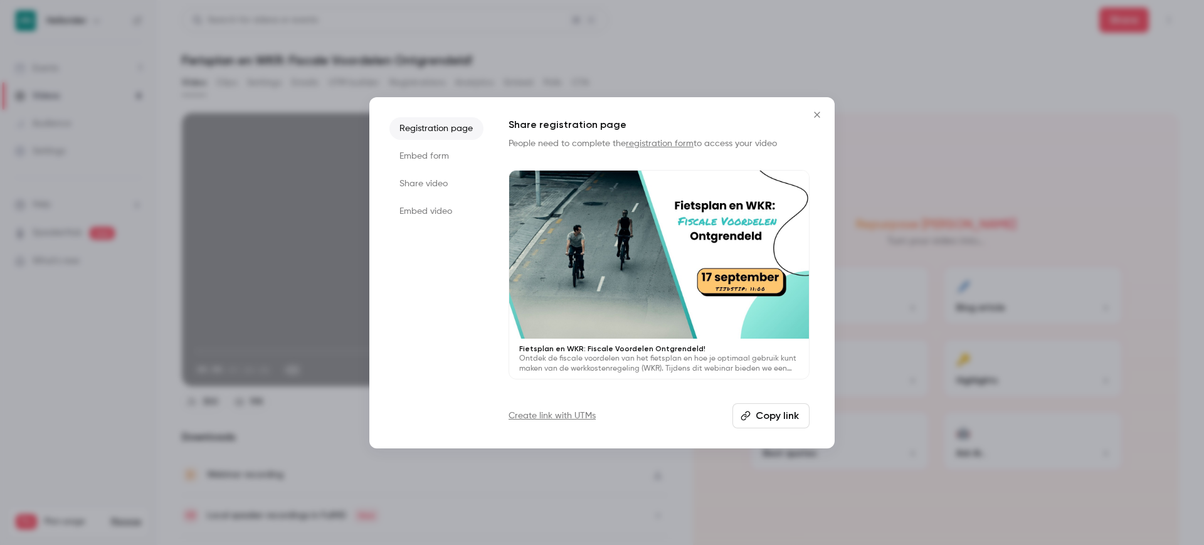
click at [438, 177] on li "Share video" at bounding box center [436, 183] width 94 height 23
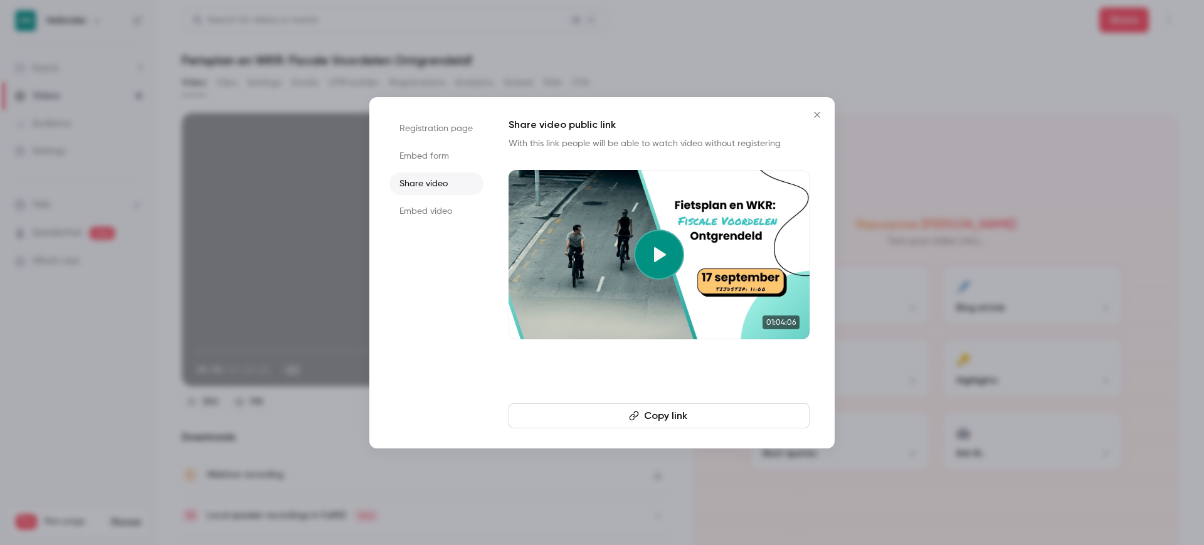
click at [637, 419] on icon "button" at bounding box center [634, 416] width 10 height 10
click at [814, 115] on icon "Close" at bounding box center [816, 115] width 15 height 10
